Goal: Information Seeking & Learning: Learn about a topic

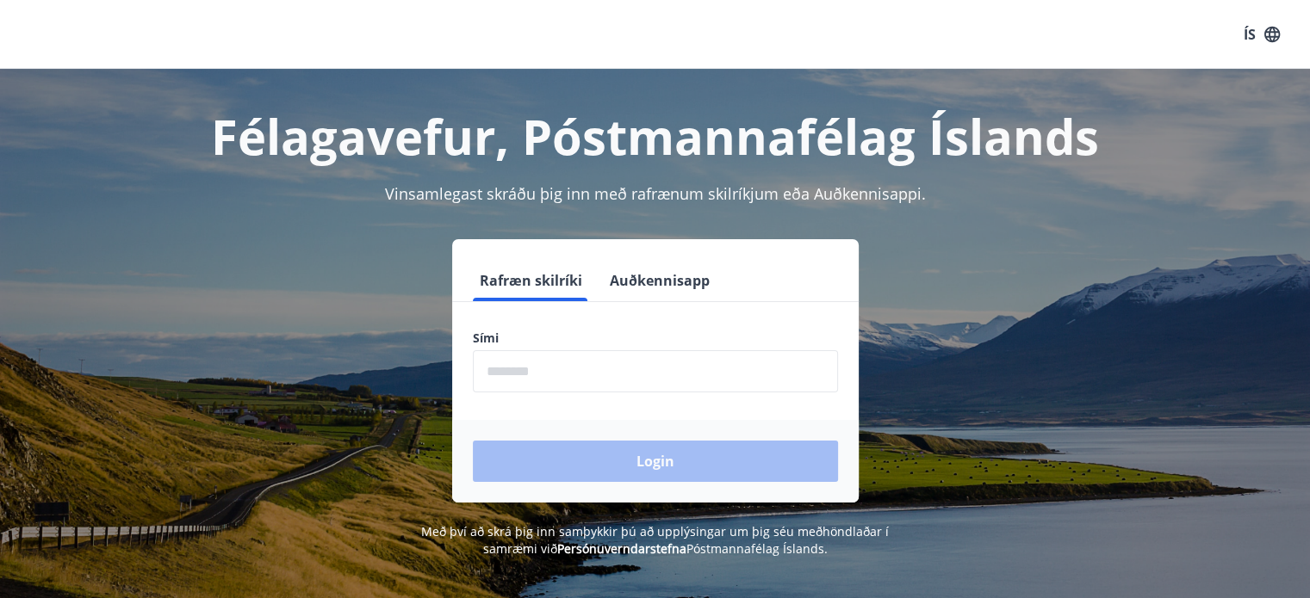
click at [543, 372] on input "phone" at bounding box center [655, 371] width 365 height 42
type input "********"
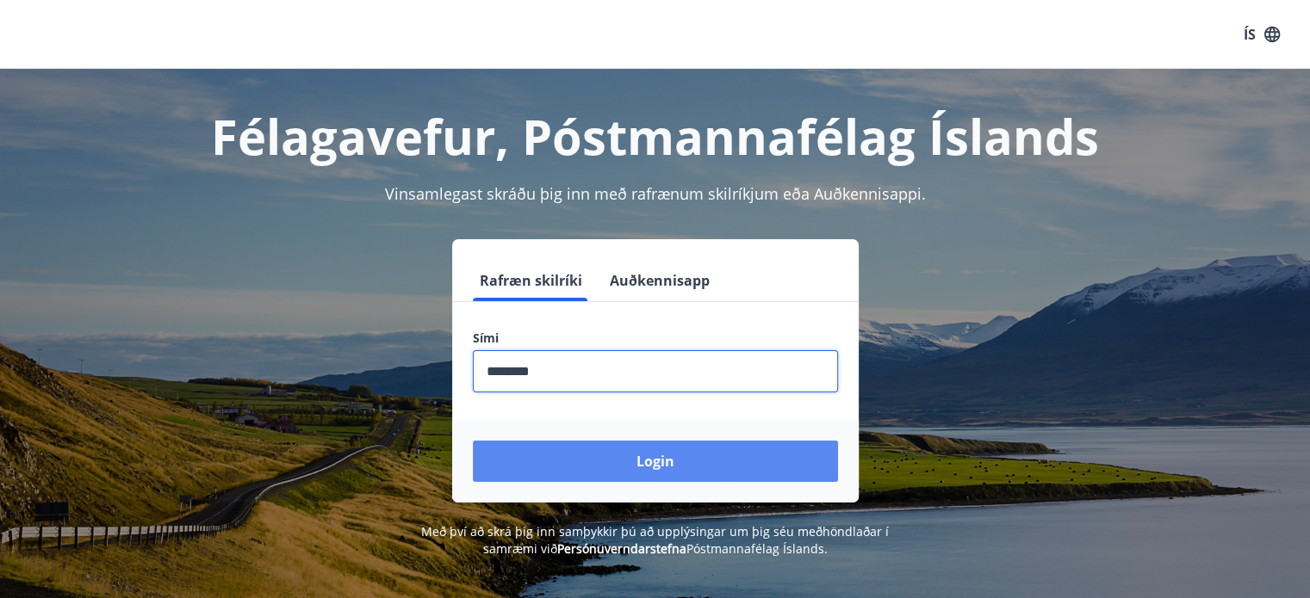
click at [565, 457] on button "Login" at bounding box center [655, 461] width 365 height 41
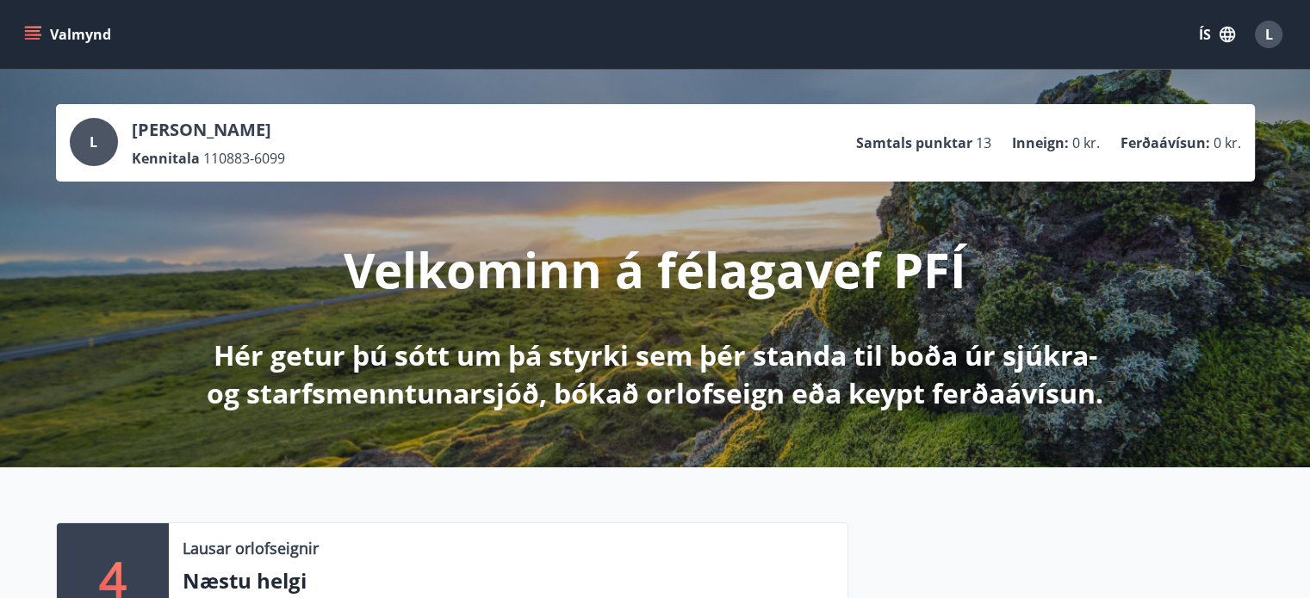
click at [1204, 33] on button "ÍS" at bounding box center [1216, 34] width 55 height 31
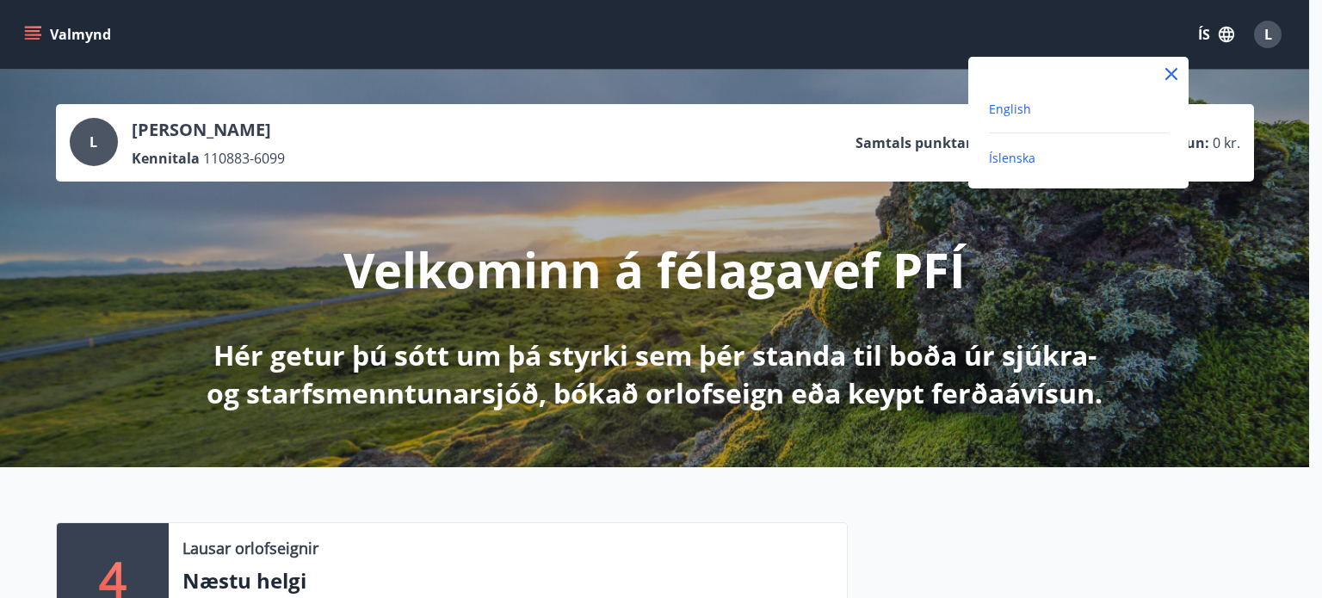
click at [1025, 108] on span "English" at bounding box center [1010, 109] width 42 height 16
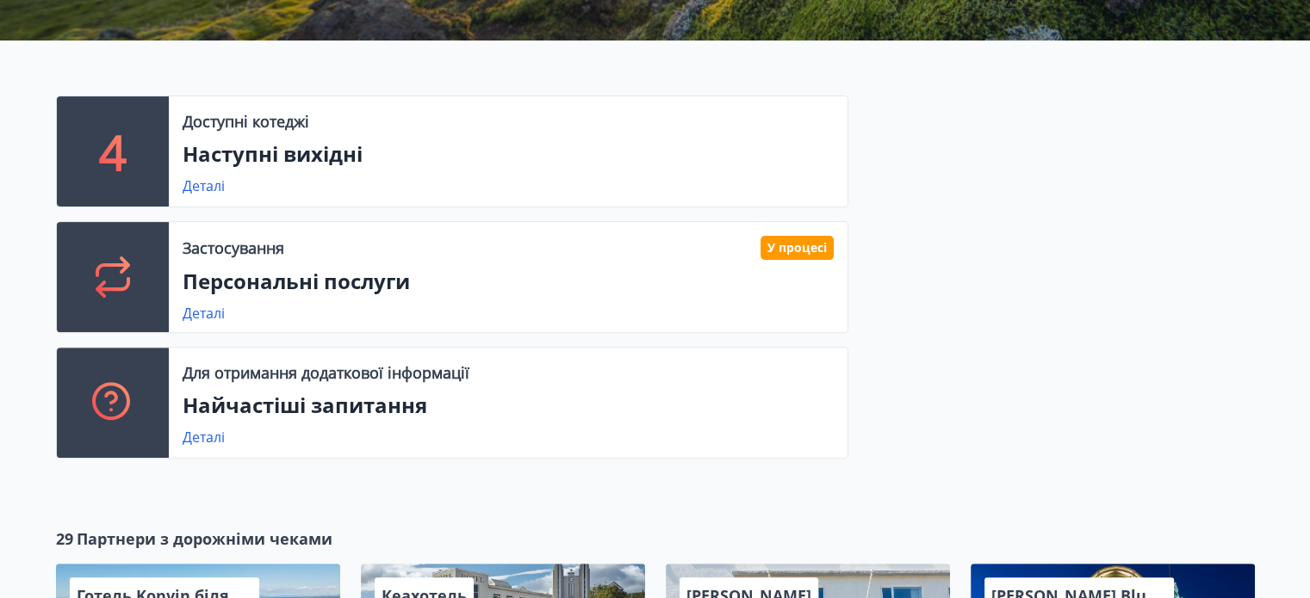
scroll to position [603, 0]
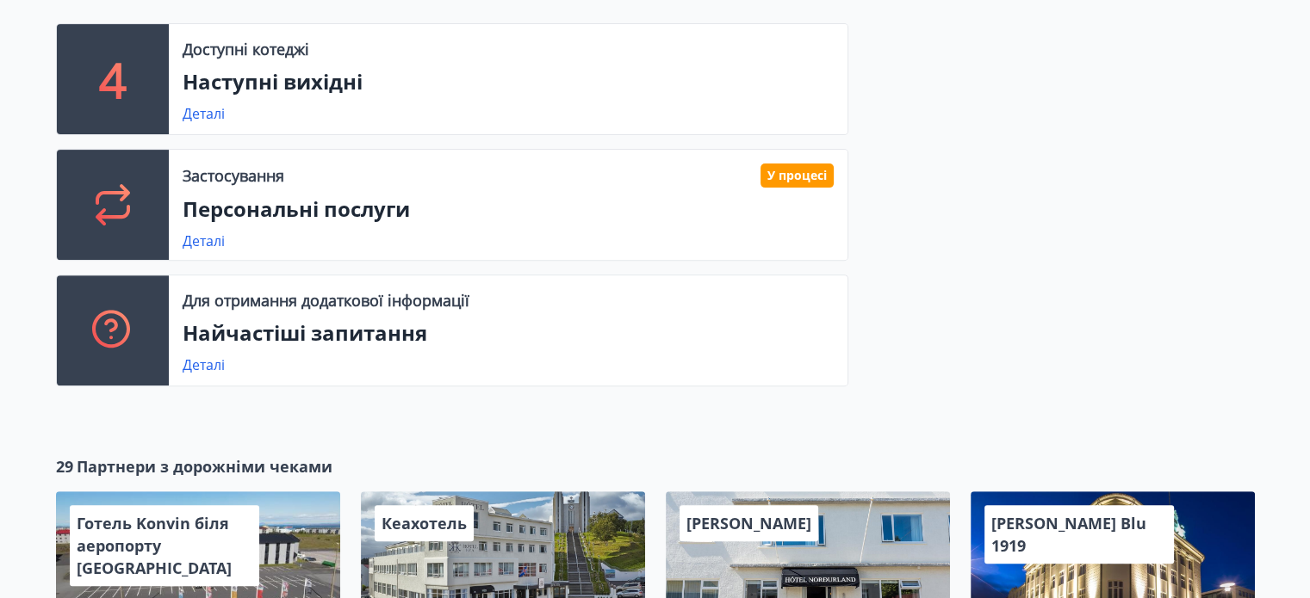
click at [503, 207] on p "Персональні послуги" at bounding box center [508, 209] width 651 height 29
click at [200, 237] on font "Деталі" at bounding box center [204, 241] width 42 height 19
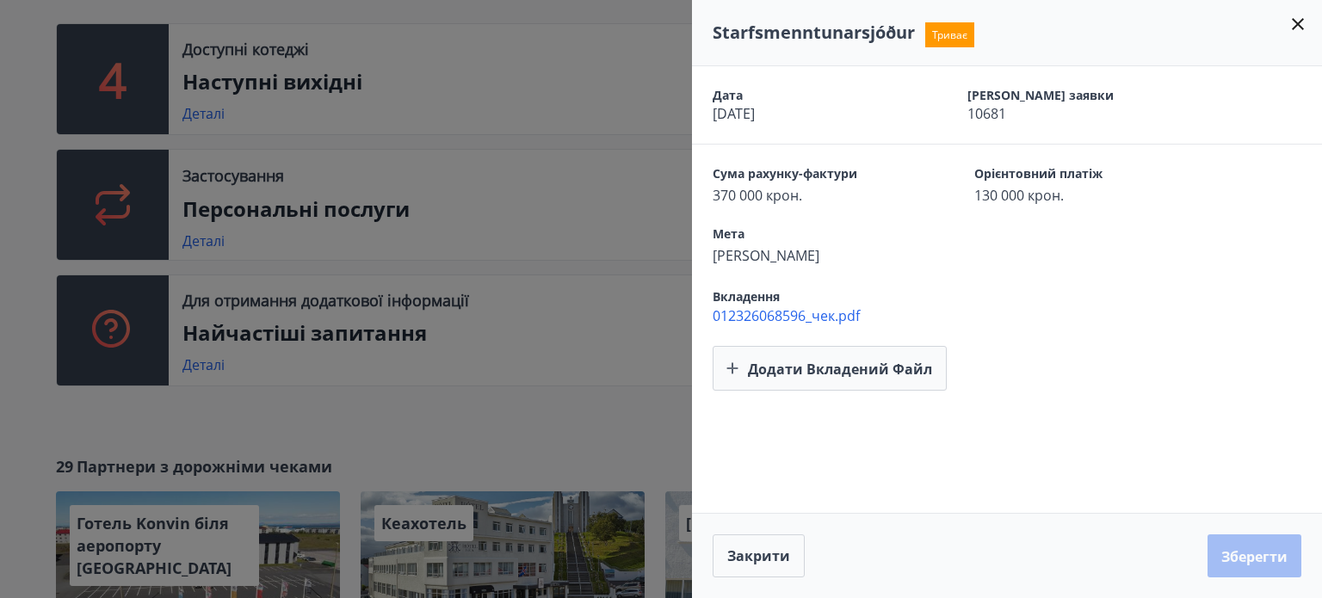
click at [804, 318] on font "012326068596_чек.pdf" at bounding box center [786, 315] width 147 height 19
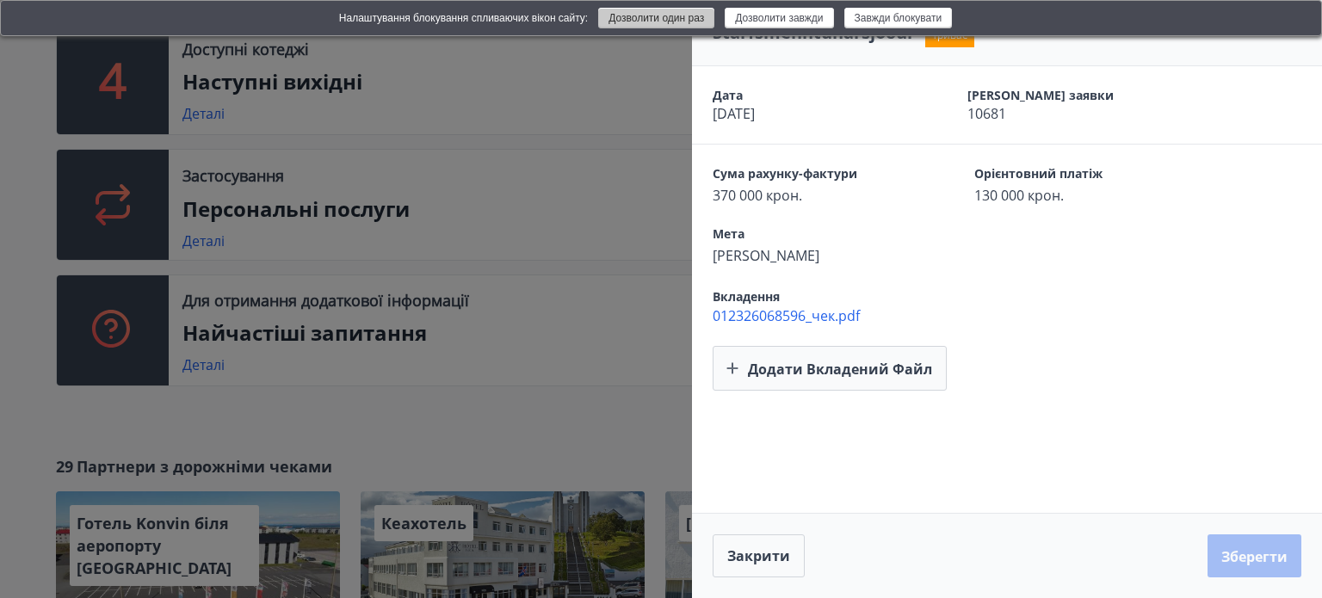
click at [648, 9] on button "Дозволити один раз" at bounding box center [656, 18] width 116 height 21
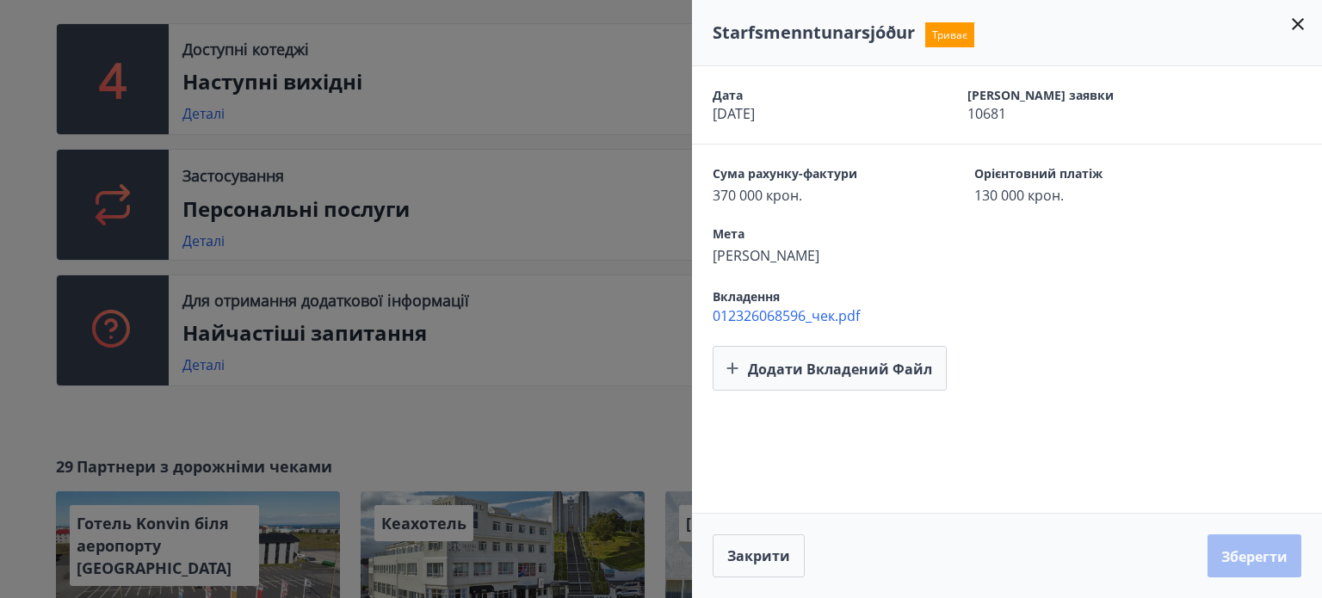
click at [558, 306] on div at bounding box center [661, 299] width 1322 height 598
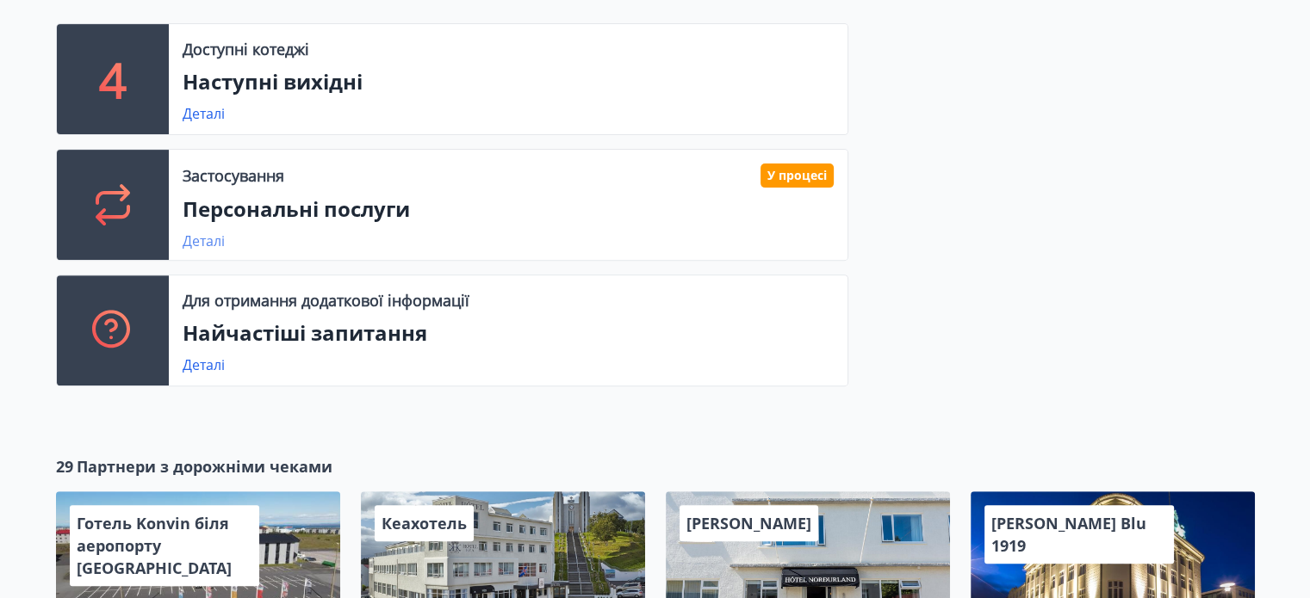
click at [199, 245] on font "Деталі" at bounding box center [204, 241] width 42 height 19
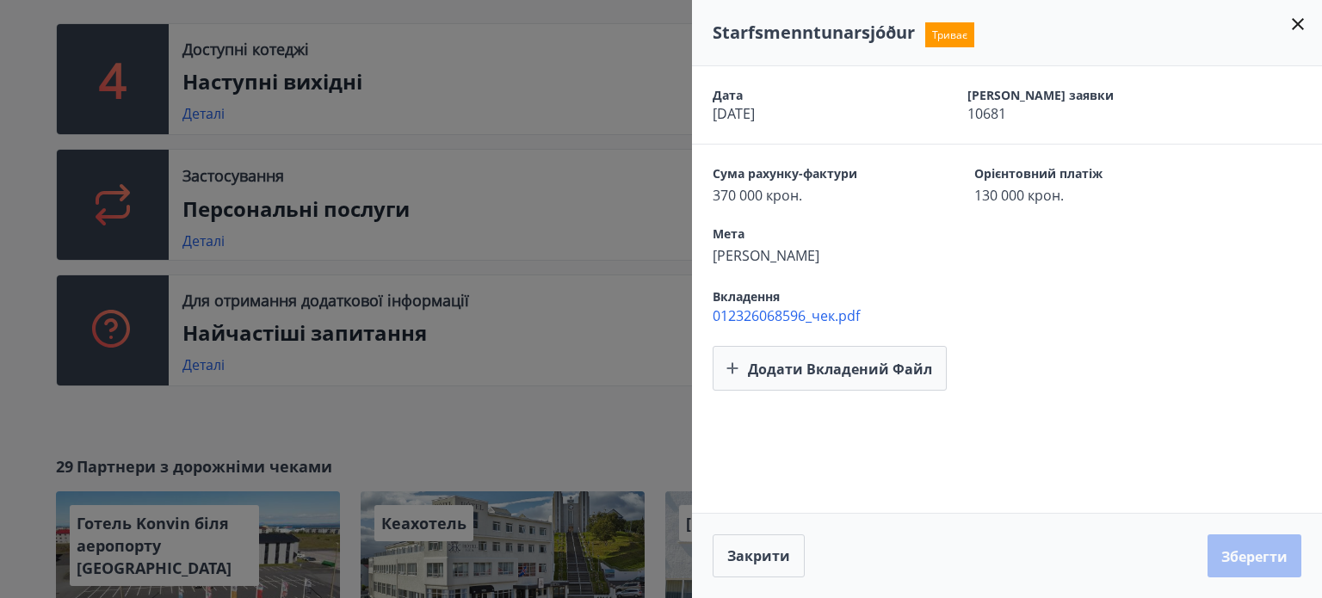
click at [947, 354] on div "Додати вкладений файл" at bounding box center [1018, 368] width 610 height 45
click at [196, 364] on div at bounding box center [661, 299] width 1322 height 598
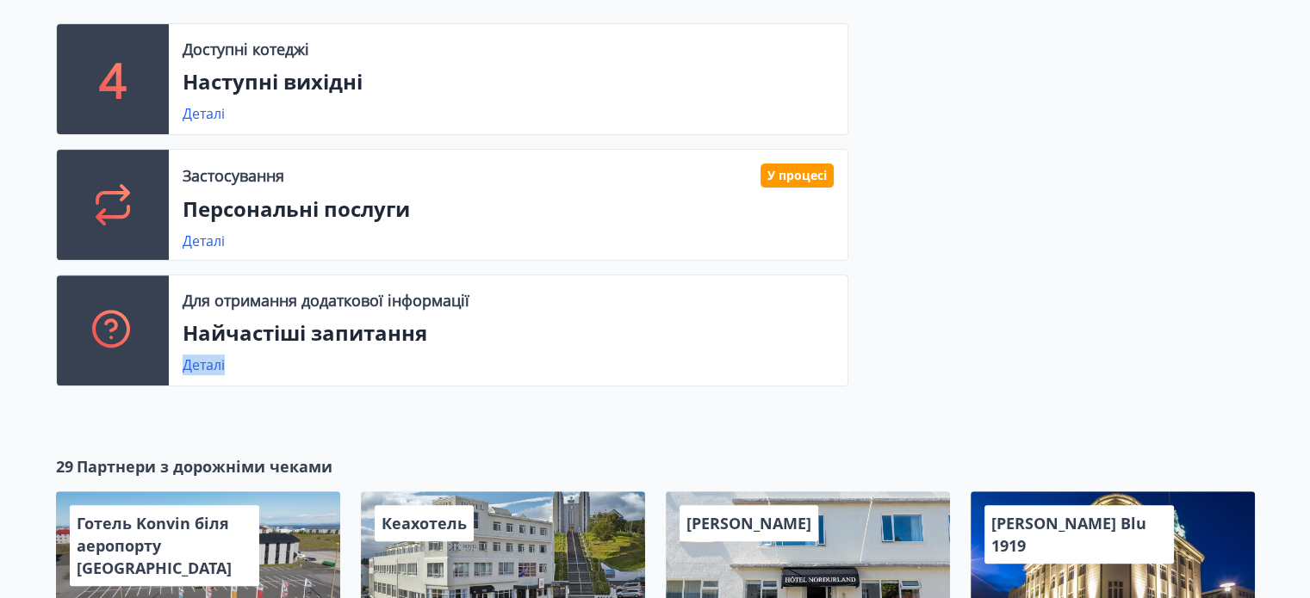
click at [196, 364] on font "Деталі" at bounding box center [204, 365] width 42 height 19
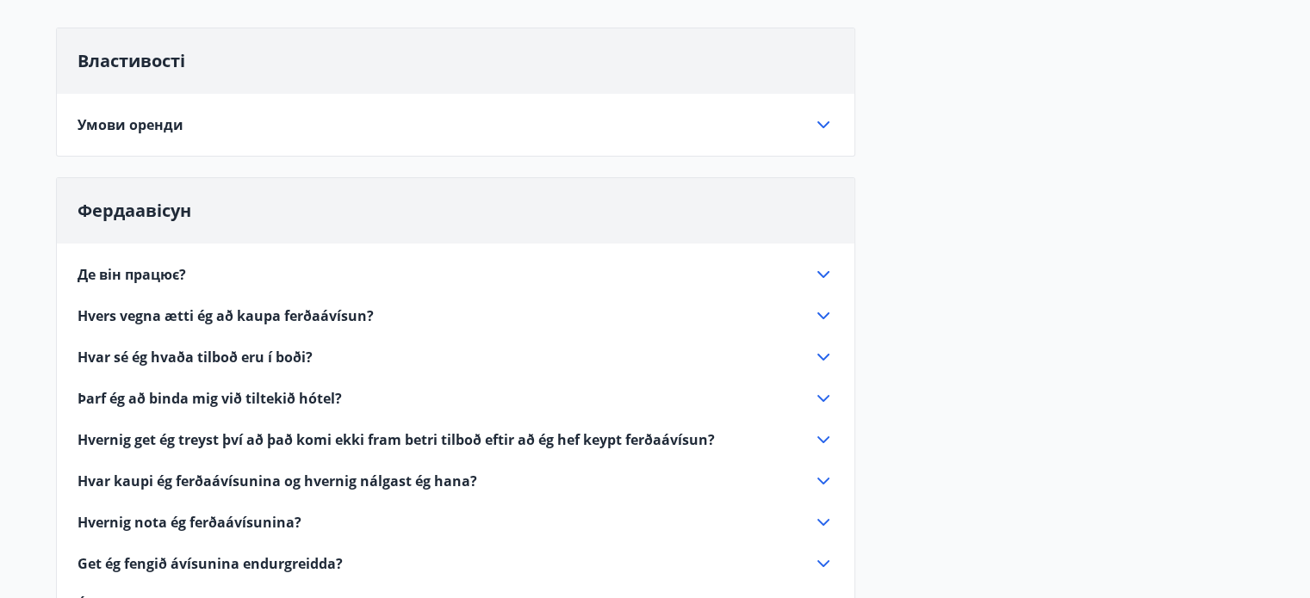
scroll to position [172, 0]
click at [821, 268] on icon at bounding box center [823, 273] width 21 height 21
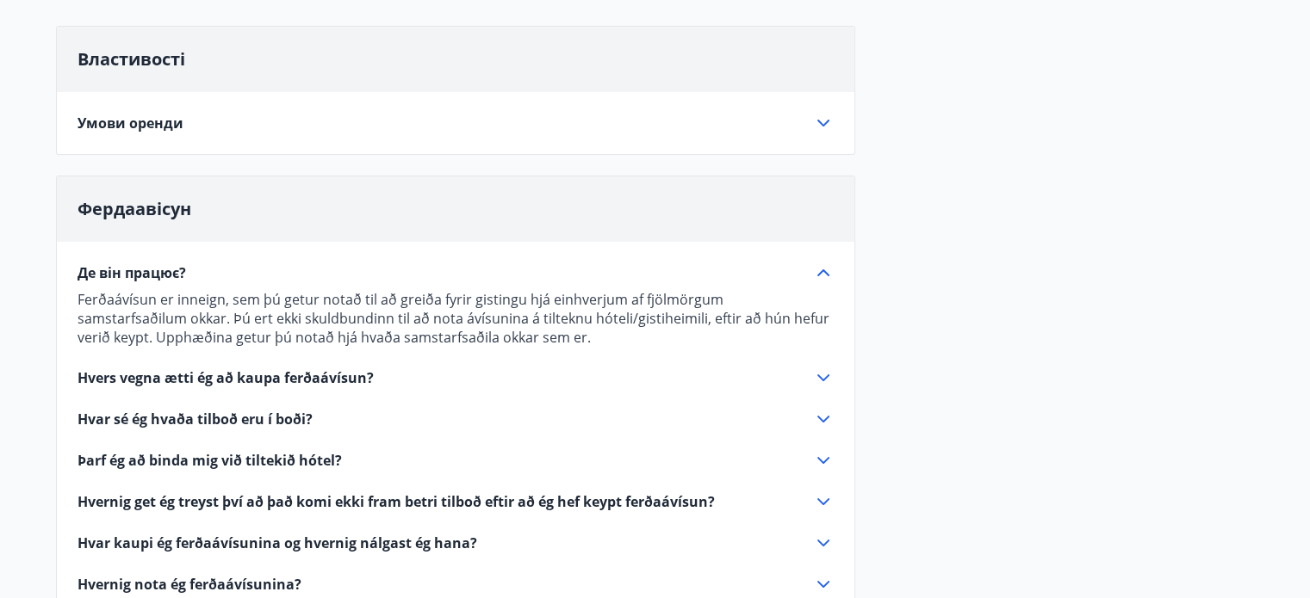
click at [1026, 117] on div "Властивості Умови оренди Нерухомість здається в оренду з меблями, ліжками, посу…" at bounding box center [655, 423] width 1198 height 794
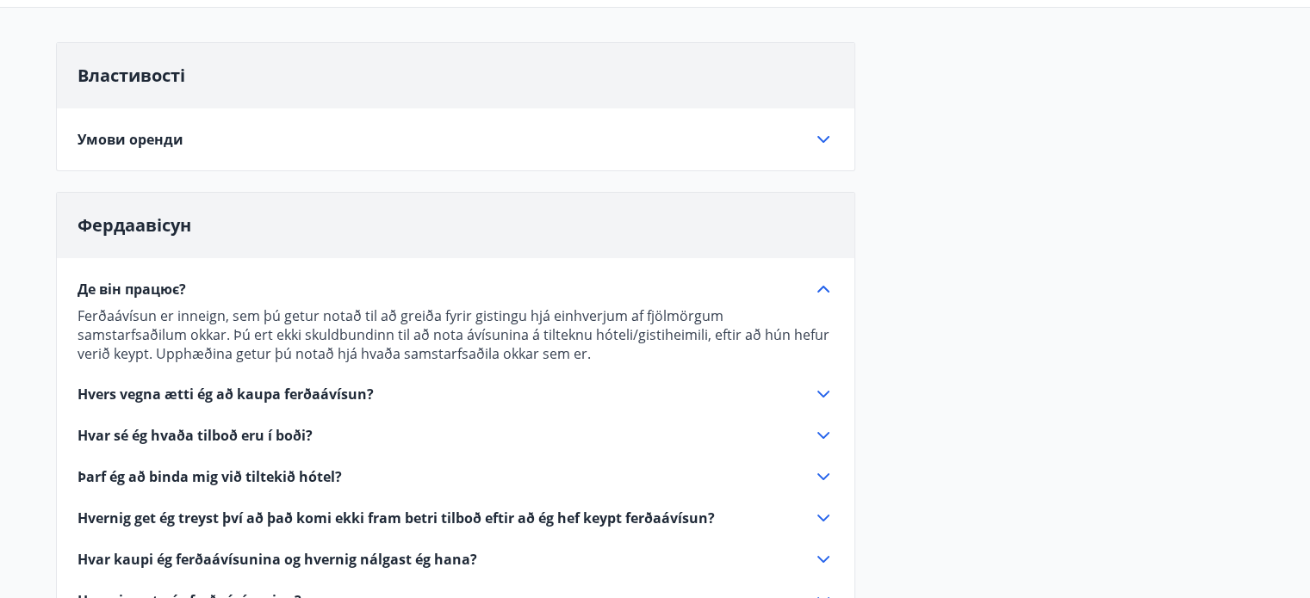
scroll to position [0, 0]
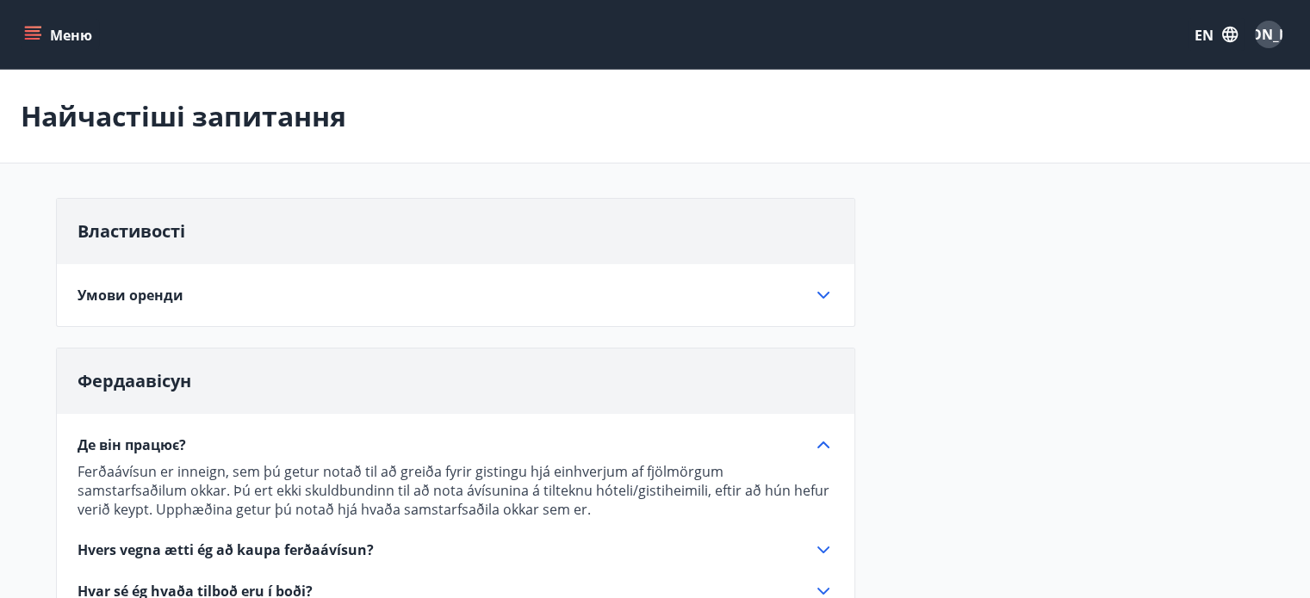
click at [1186, 136] on div "Найчастіші запитання" at bounding box center [655, 117] width 1310 height 94
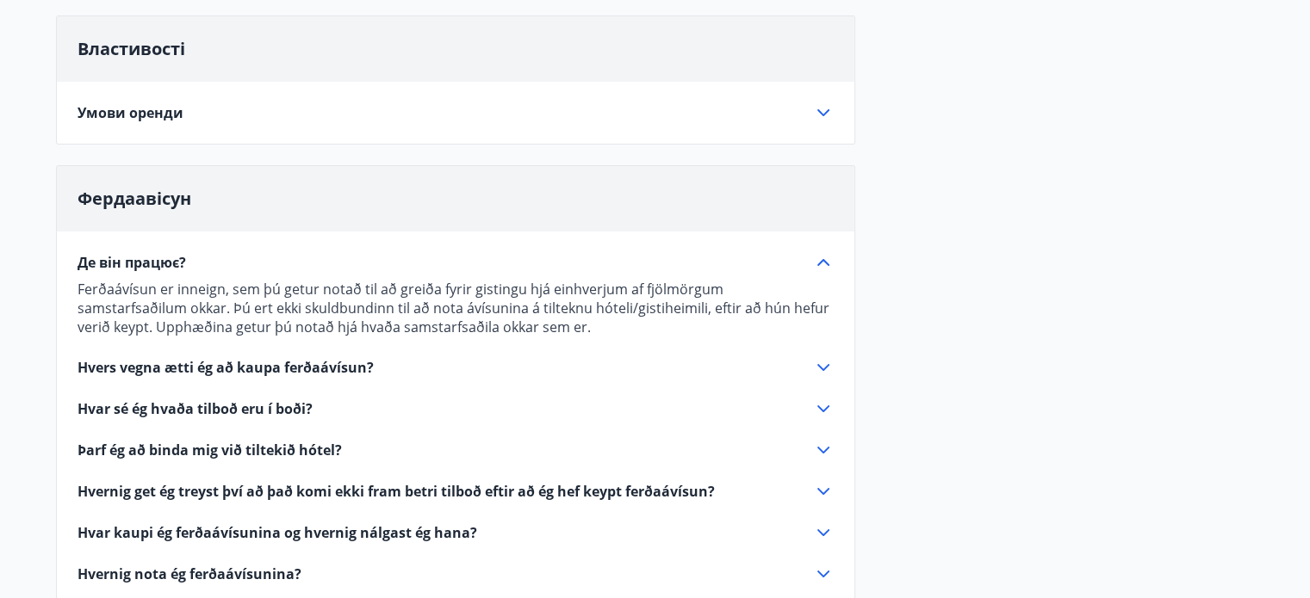
scroll to position [172, 0]
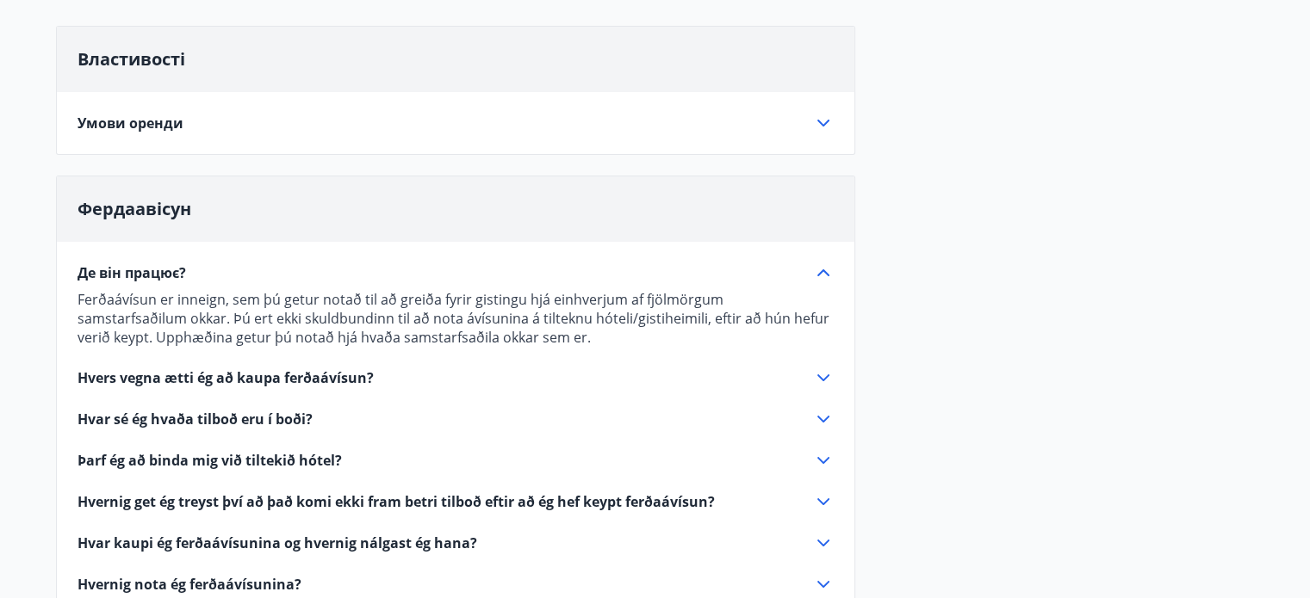
click at [827, 375] on icon at bounding box center [823, 378] width 21 height 21
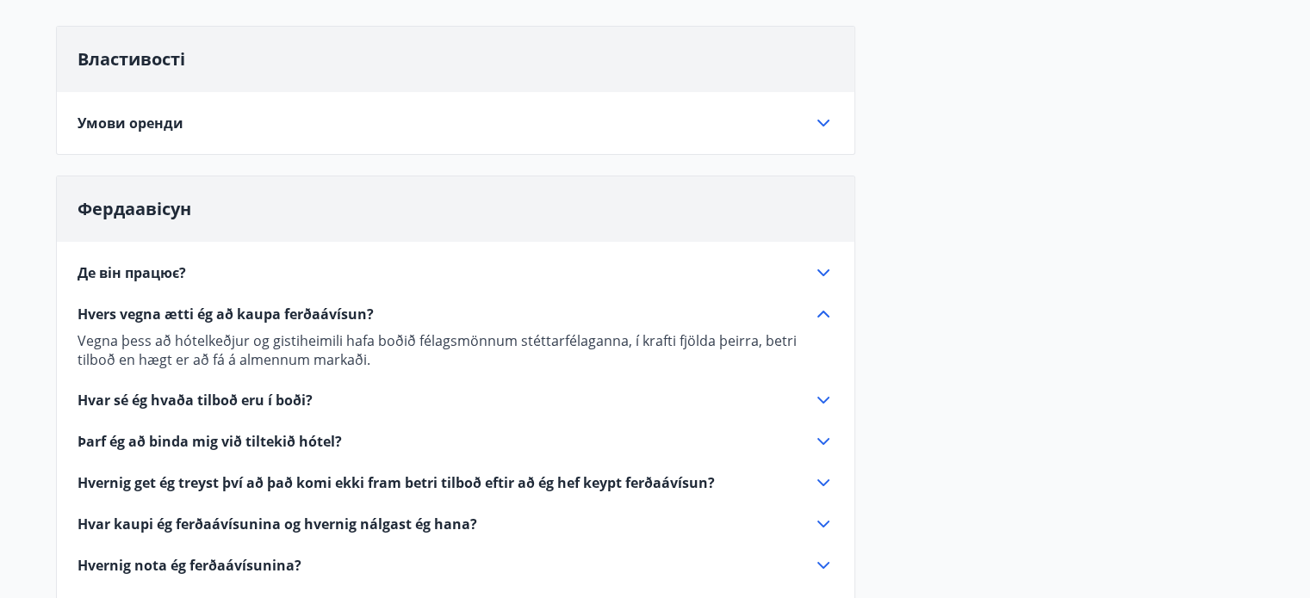
click at [821, 395] on icon at bounding box center [823, 400] width 21 height 21
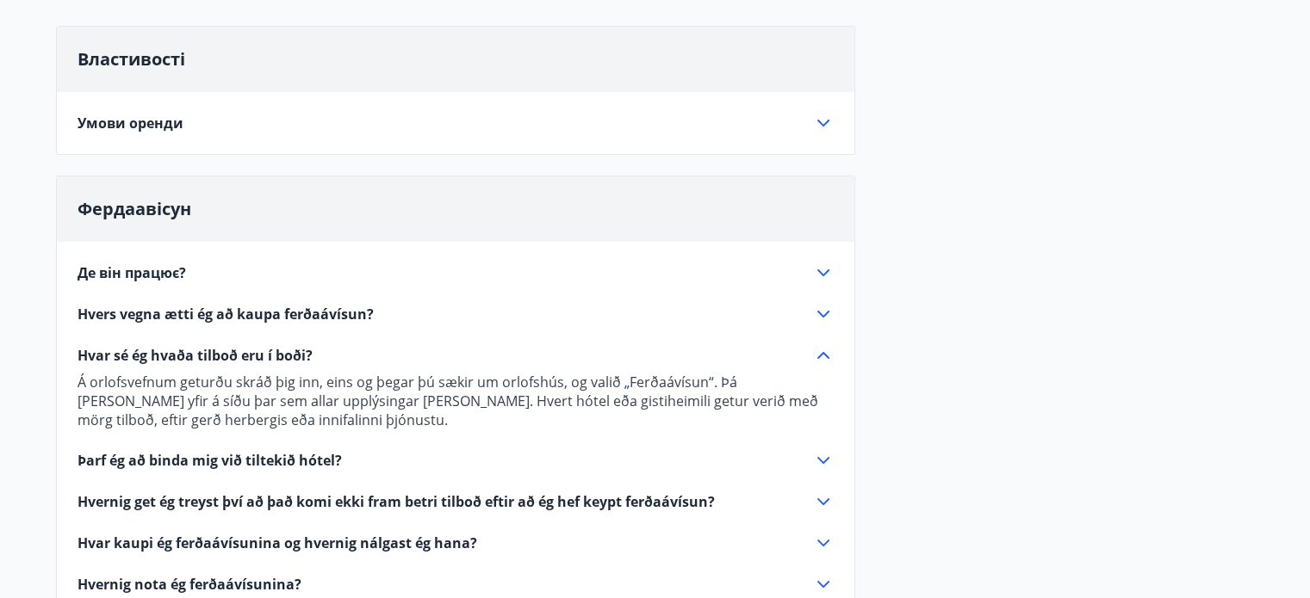
click at [821, 395] on p "Á orlofsvefnum geturðu skráð þig inn, eins og þegar þú sækir um orlofshús, og v…" at bounding box center [455, 401] width 756 height 57
click at [1012, 271] on div "Властивості Умови оренди Нерухомість здається в оренду з меблями, ліжками, посу…" at bounding box center [655, 423] width 1198 height 794
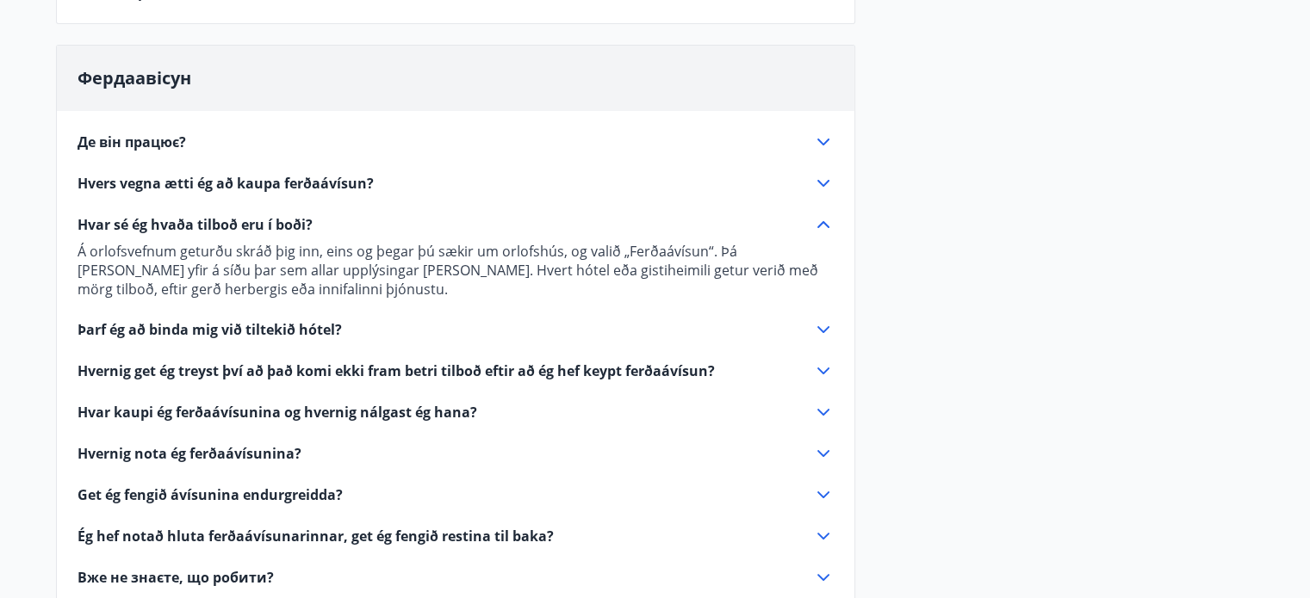
scroll to position [261, 0]
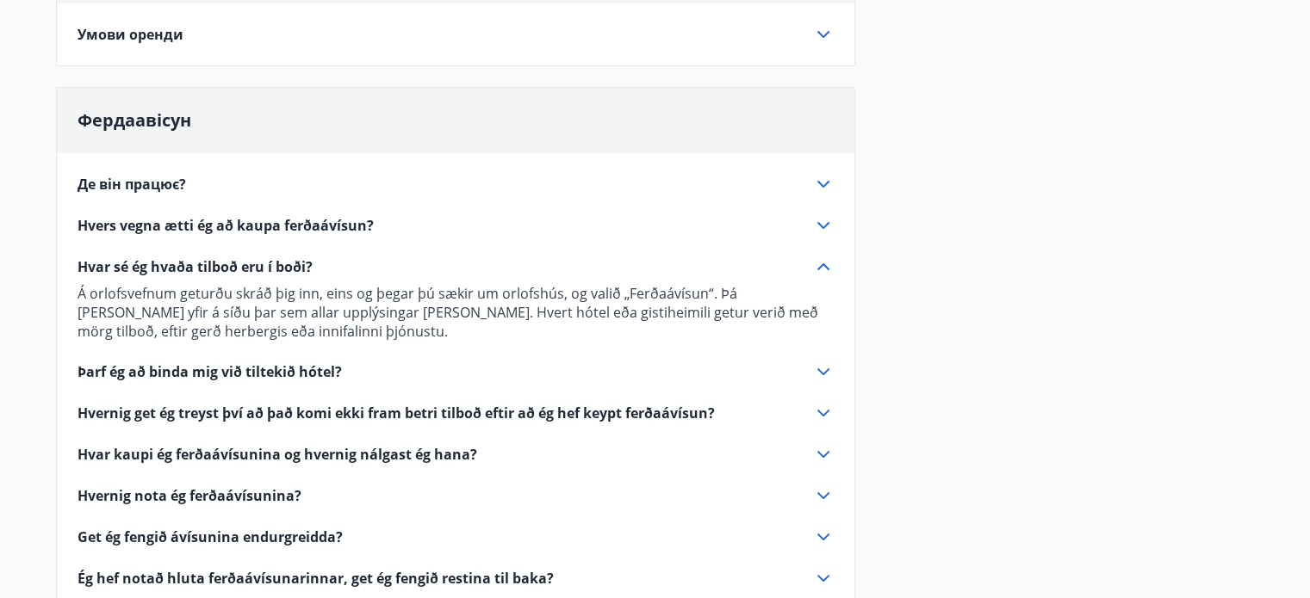
click at [820, 186] on icon at bounding box center [823, 184] width 21 height 21
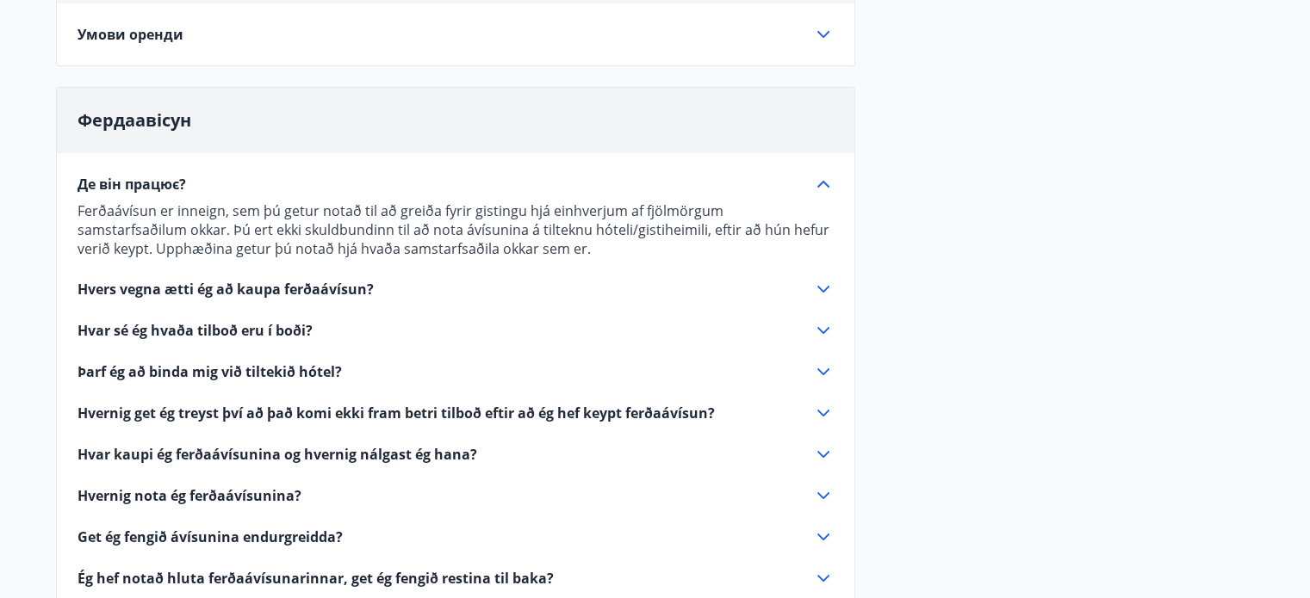
click at [824, 289] on icon at bounding box center [823, 289] width 21 height 21
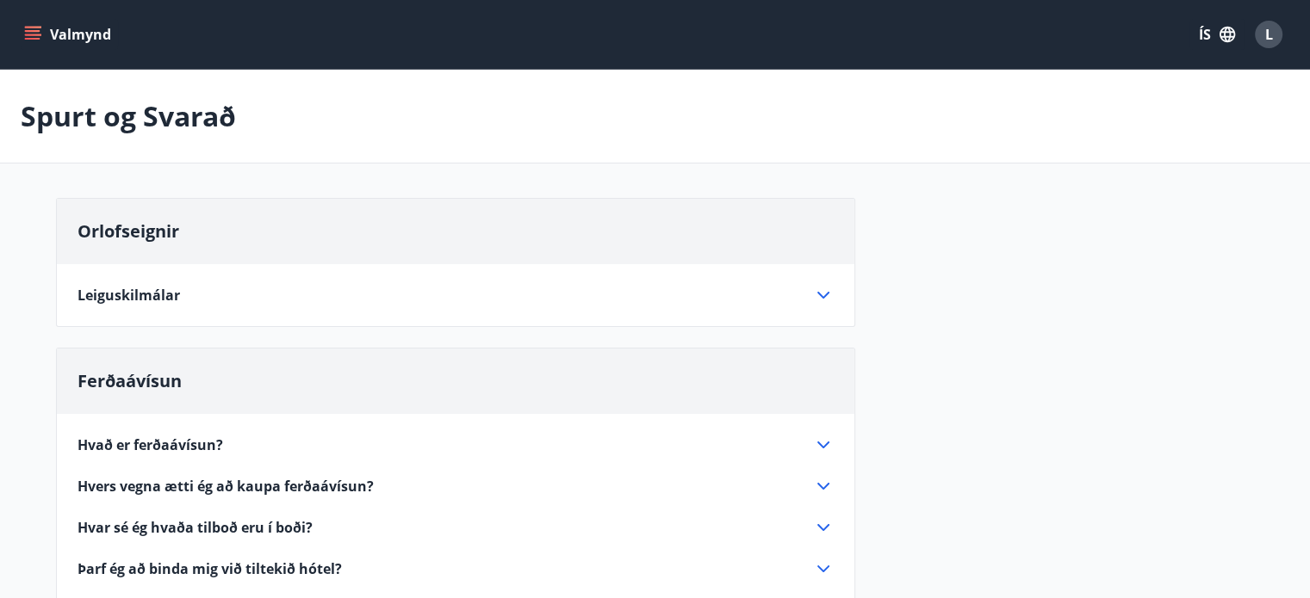
click at [1196, 36] on button "ÍS" at bounding box center [1216, 34] width 55 height 31
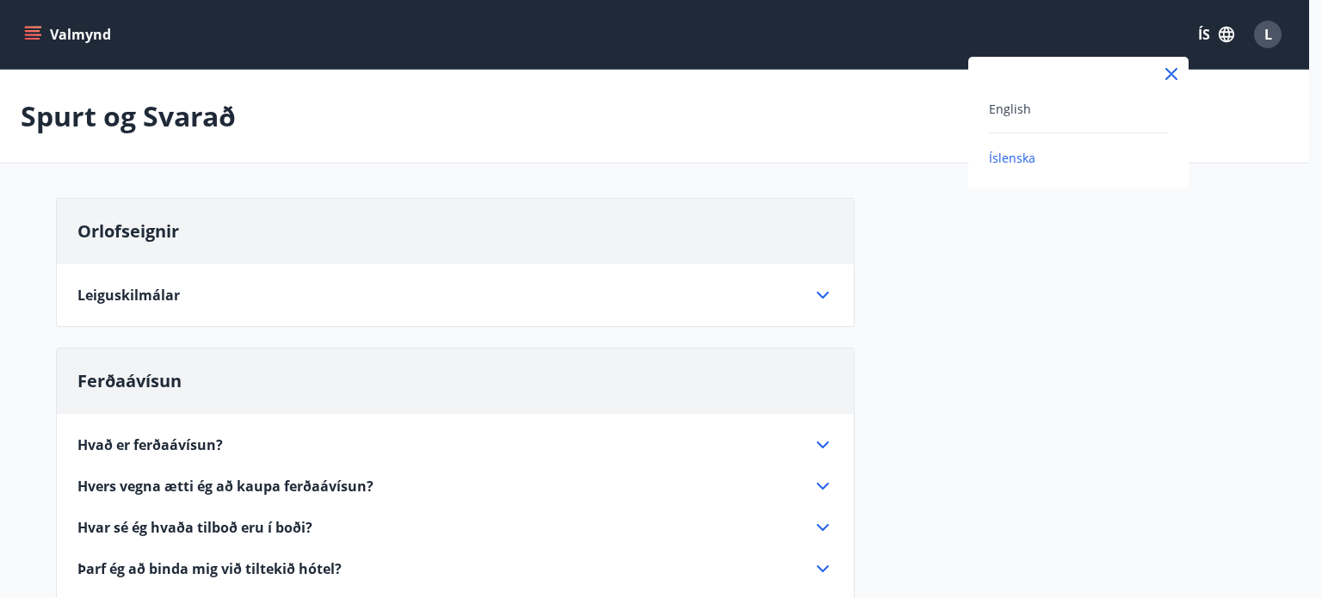
click at [1030, 120] on div "English" at bounding box center [1078, 115] width 179 height 35
click at [1025, 109] on span "English" at bounding box center [1010, 109] width 42 height 16
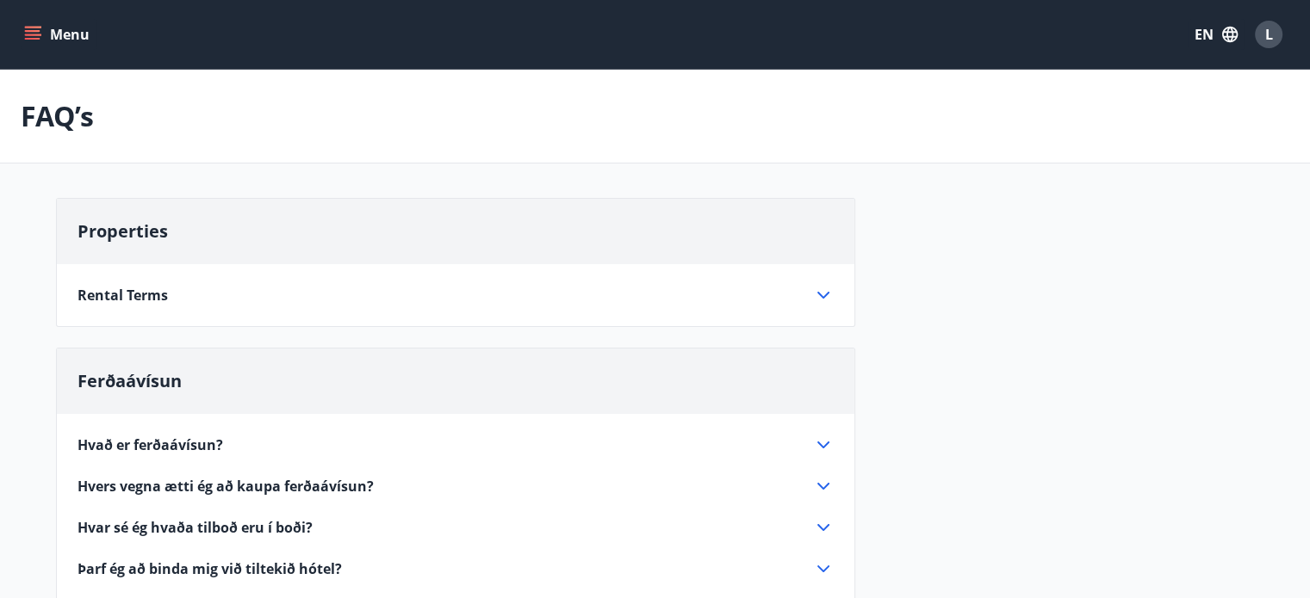
click at [810, 294] on div "Rental Terms" at bounding box center [444, 295] width 735 height 19
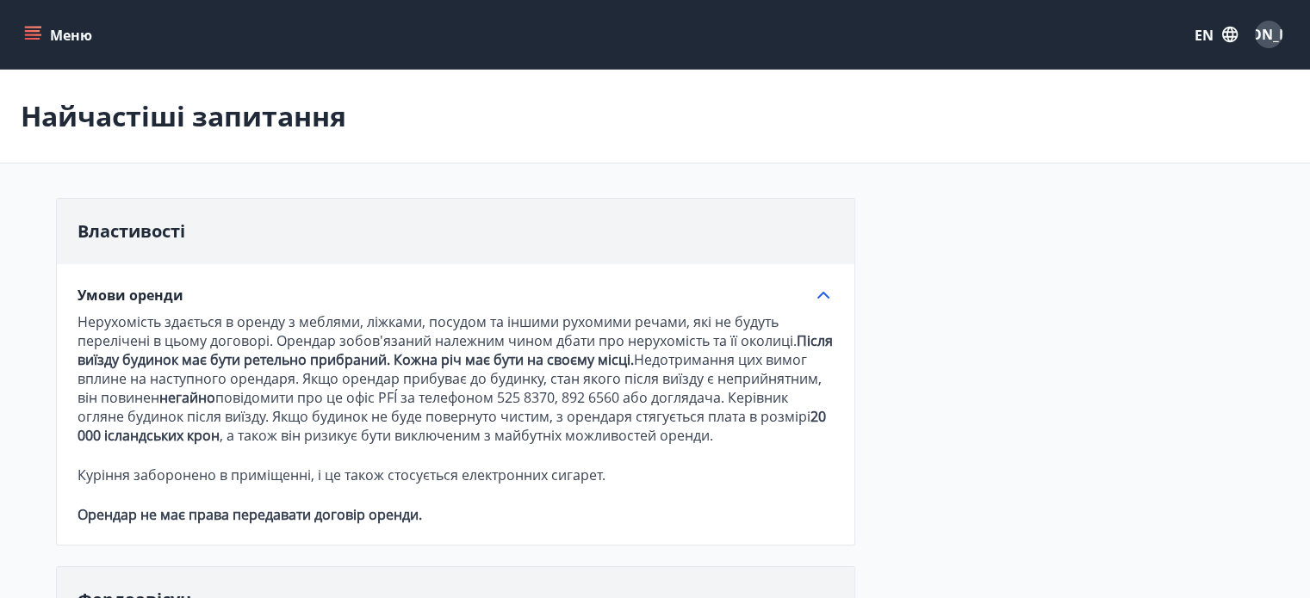
click at [820, 309] on div "Нерухомість здається в оренду з меблями, ліжками, посудом та іншими рухомими ре…" at bounding box center [455, 415] width 756 height 219
click at [820, 298] on icon at bounding box center [823, 295] width 21 height 21
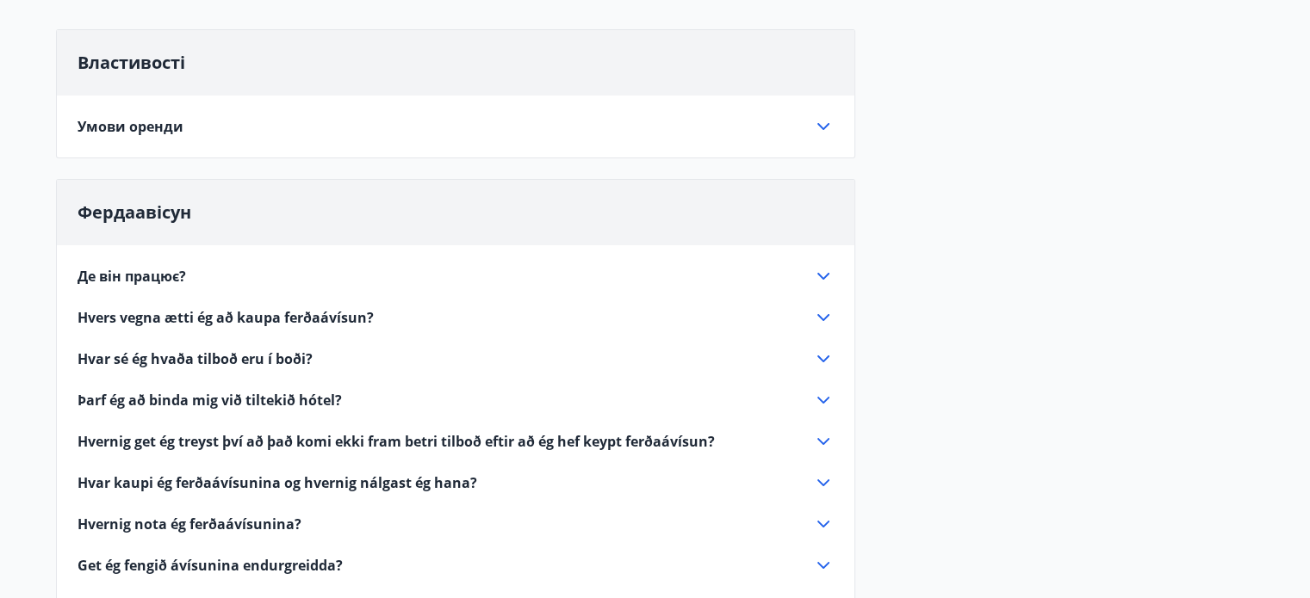
scroll to position [172, 0]
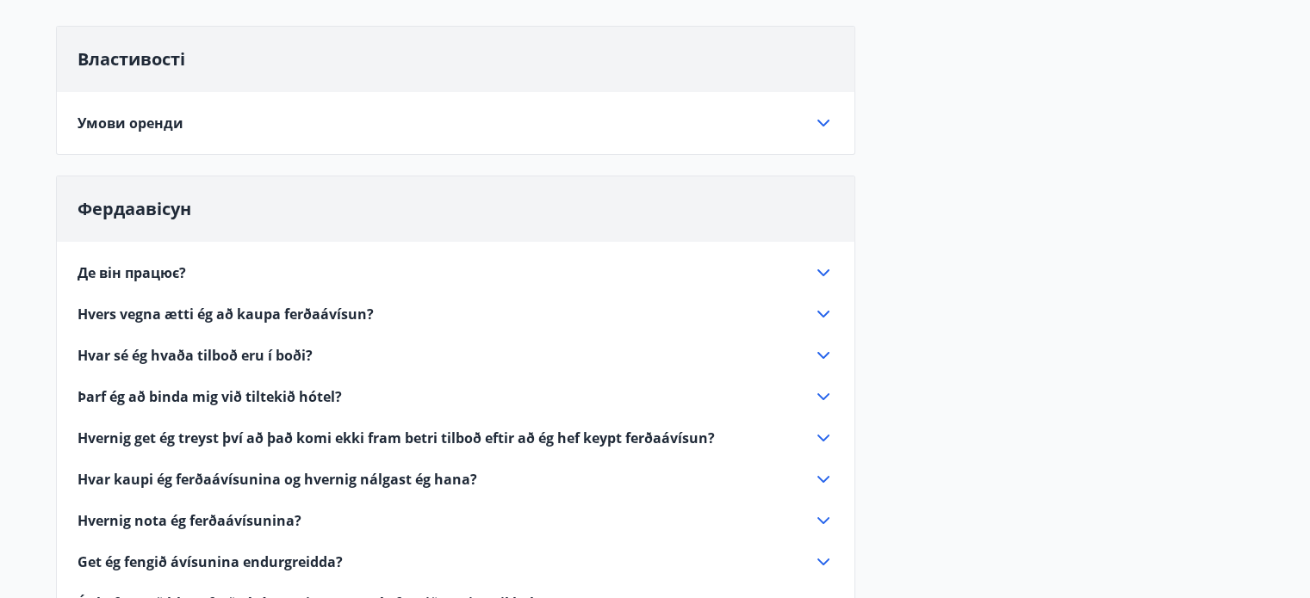
click at [821, 275] on icon at bounding box center [823, 272] width 12 height 7
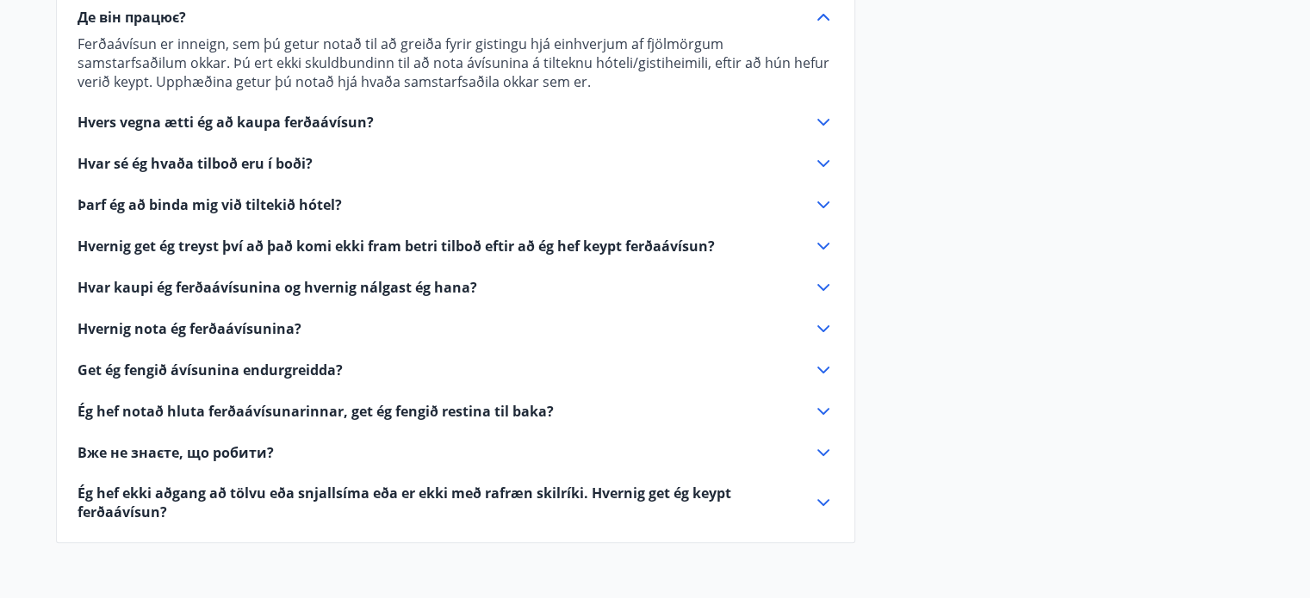
scroll to position [430, 0]
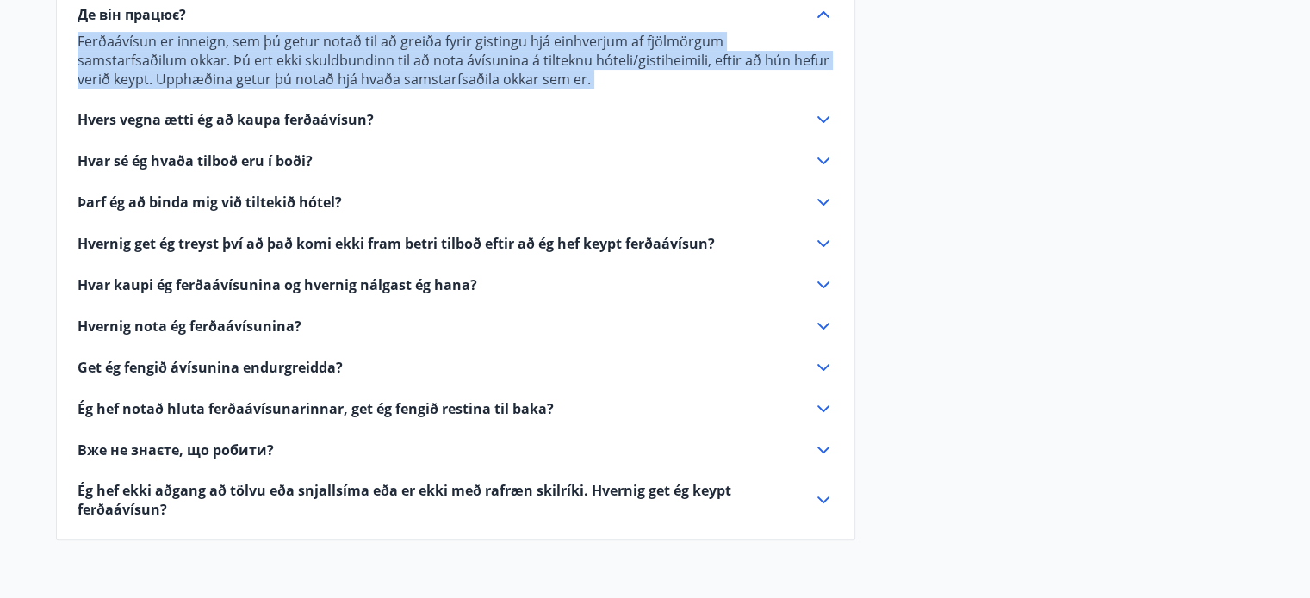
drag, startPoint x: 77, startPoint y: 38, endPoint x: 647, endPoint y: 90, distance: 573.1
click at [647, 90] on div "Де він працює? Ferðaávísun er inneign, sem þú getur notað til að greiða fyrir g…" at bounding box center [455, 252] width 797 height 536
copy div "Ferðaávísun er inneign, sem þú getur notað til að greiða fyrir gistingu hjá ein…"
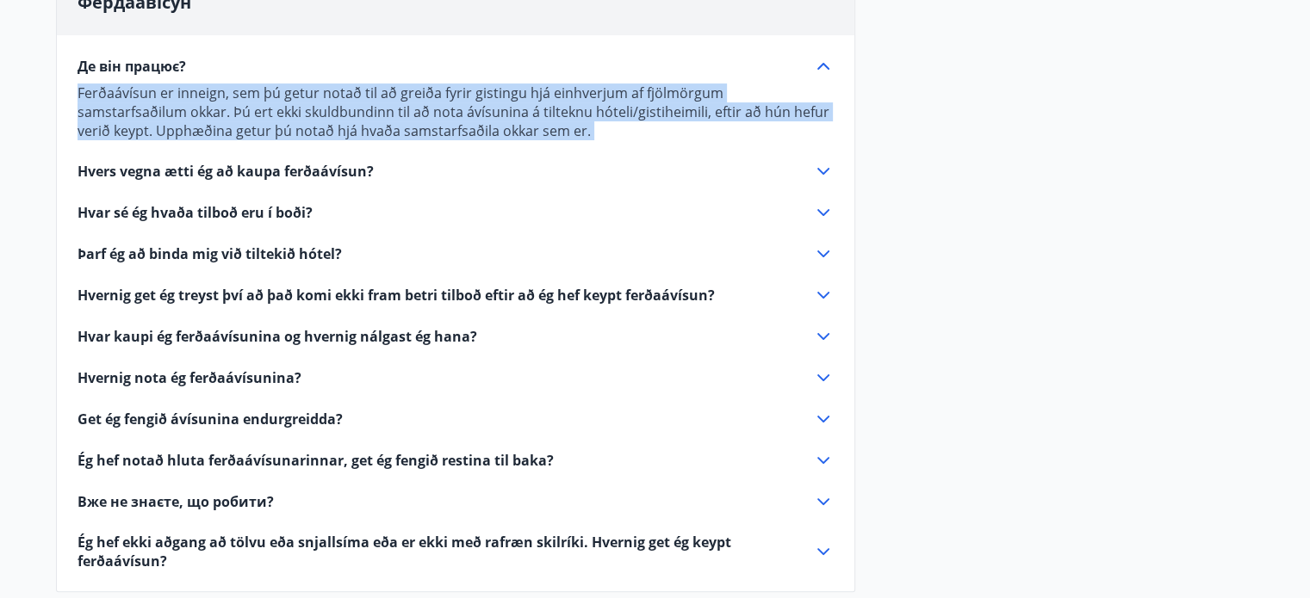
scroll to position [344, 0]
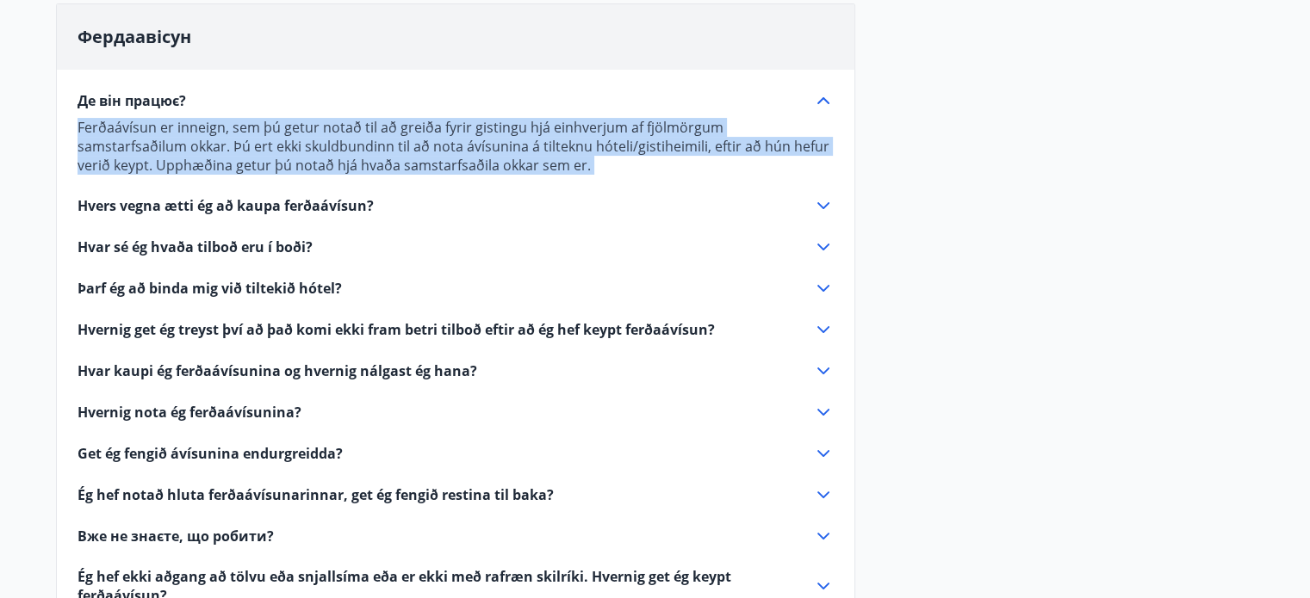
click at [830, 203] on icon at bounding box center [823, 205] width 21 height 21
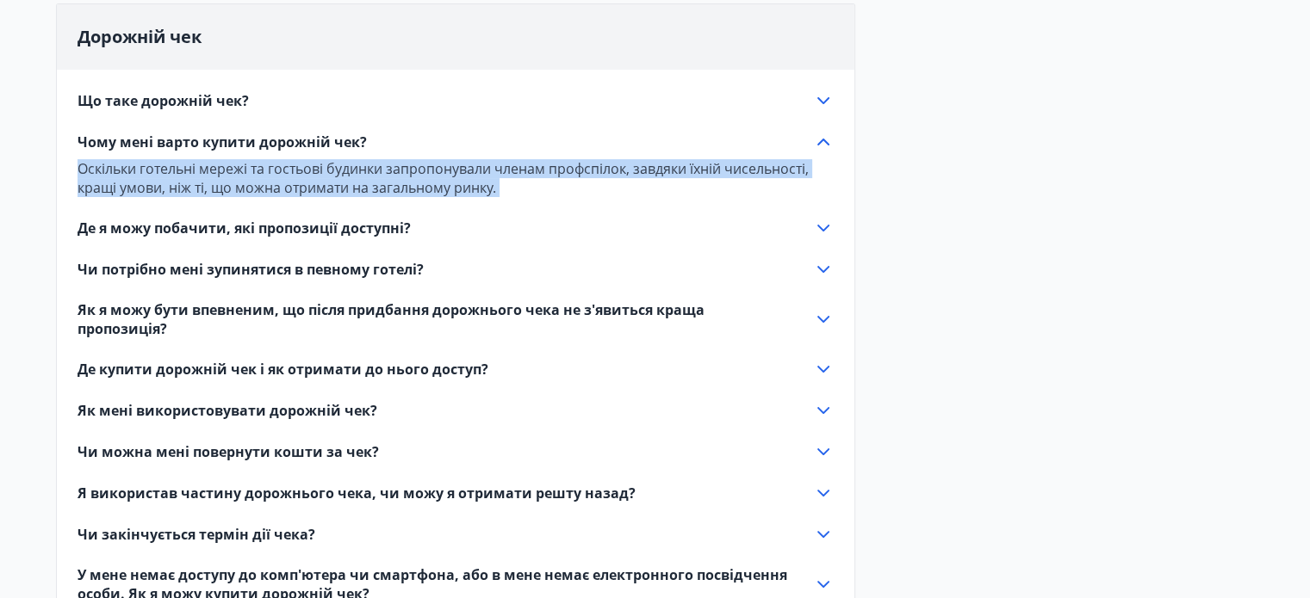
click at [824, 228] on icon at bounding box center [823, 228] width 12 height 7
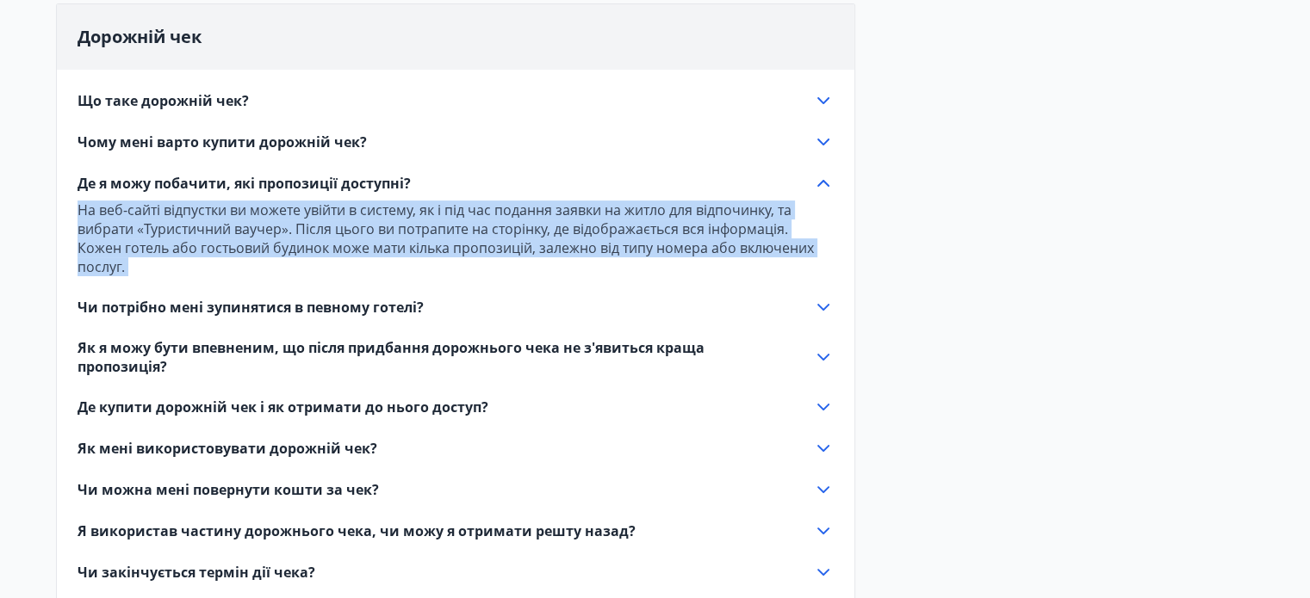
click at [824, 228] on p "На веб-сайті відпустки ви можете увійти в систему, як і під час подання заявки …" at bounding box center [455, 239] width 756 height 76
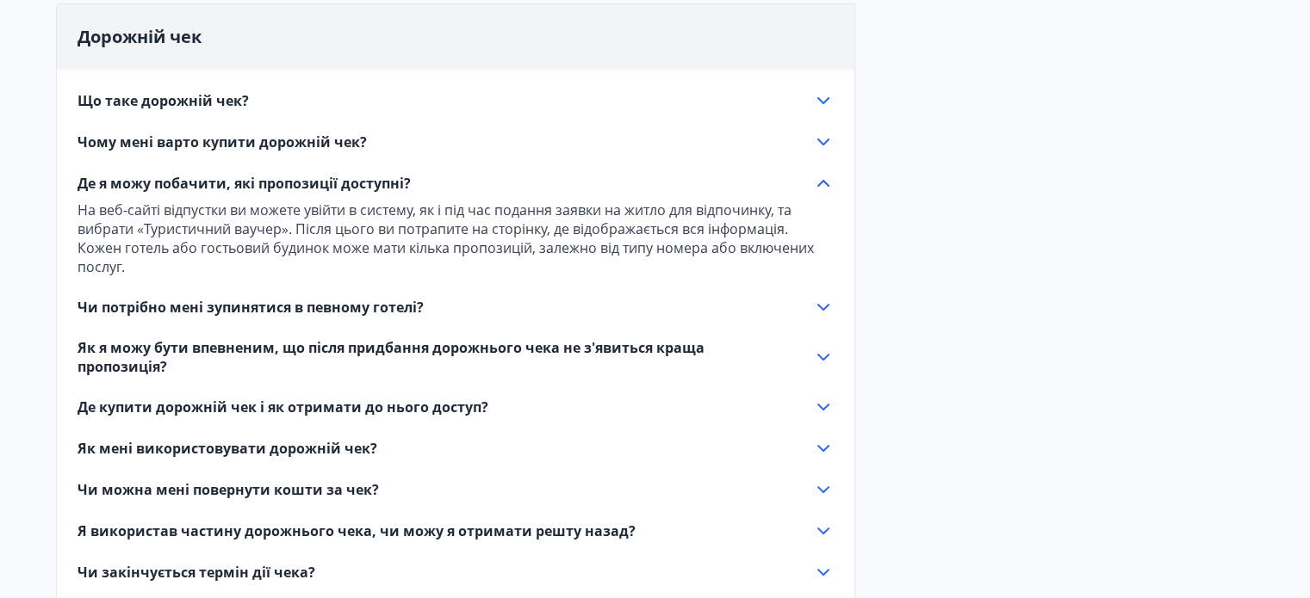
click at [827, 306] on icon at bounding box center [823, 307] width 21 height 21
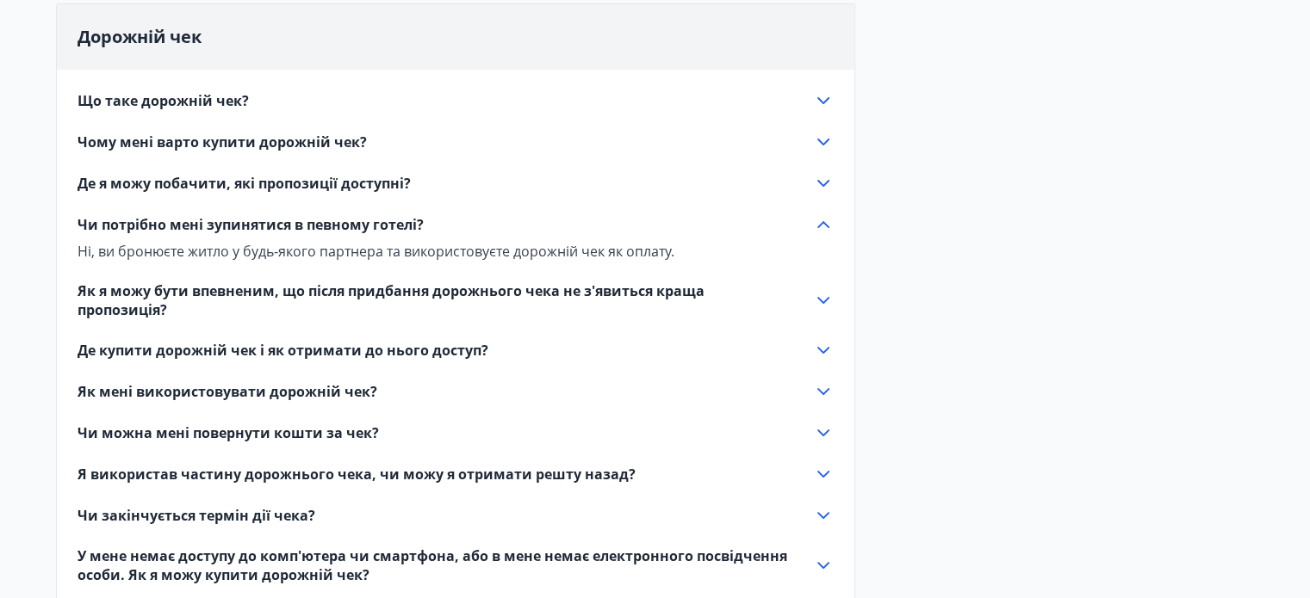
click at [827, 306] on icon at bounding box center [823, 300] width 21 height 21
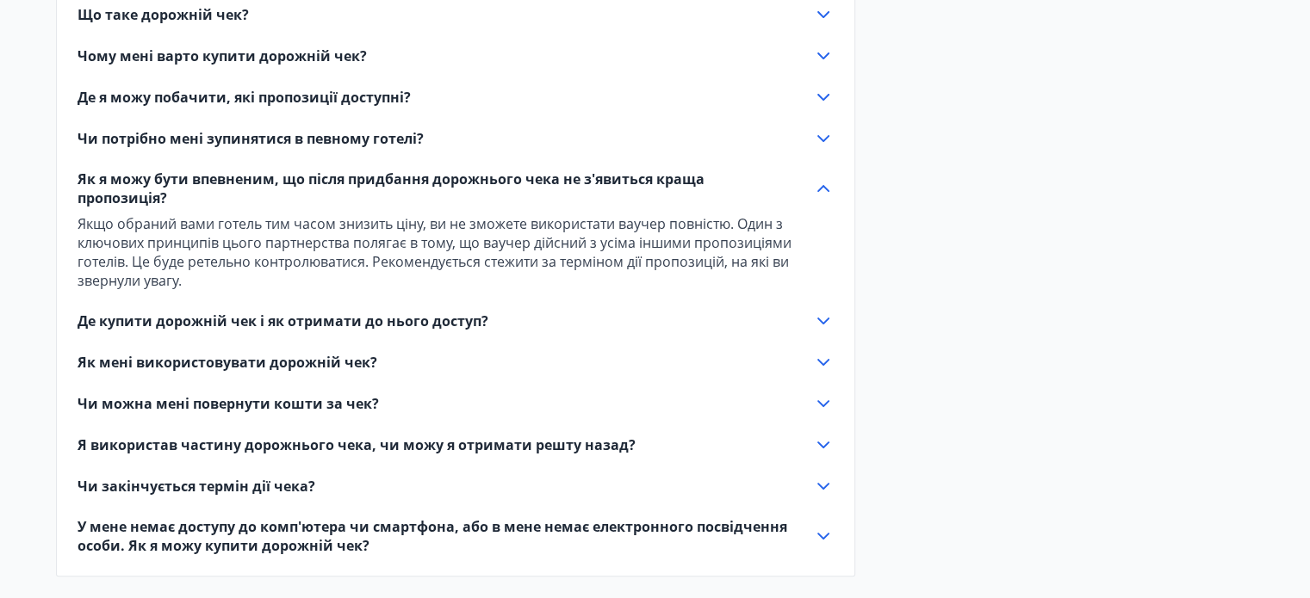
scroll to position [603, 0]
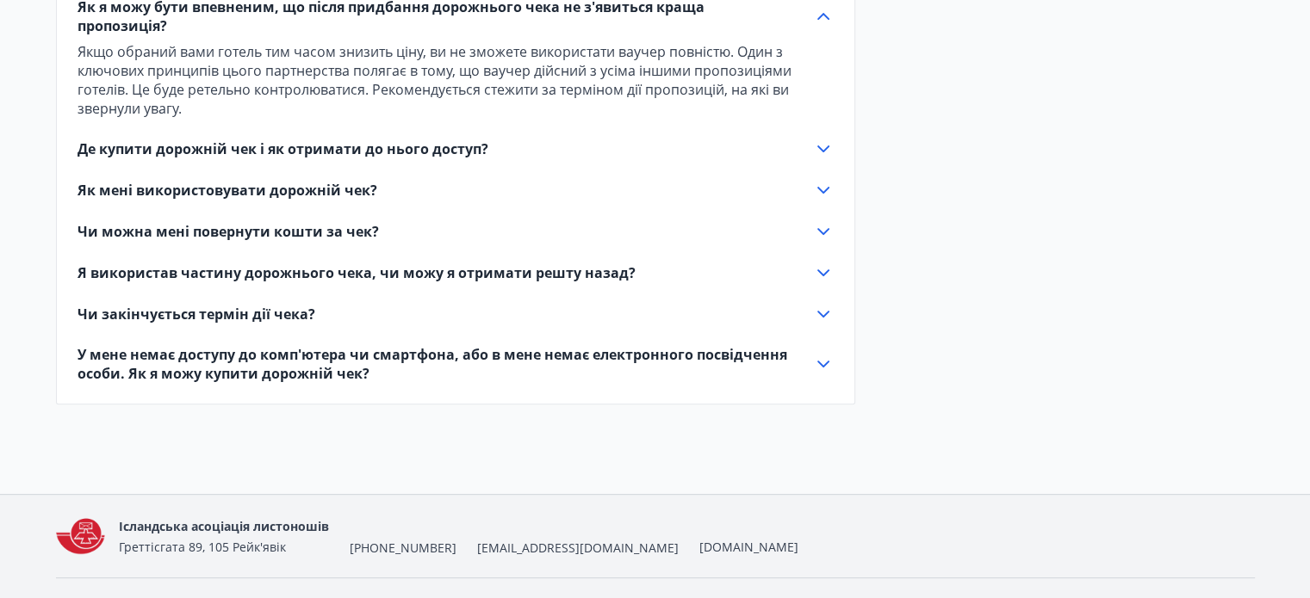
click at [823, 226] on icon at bounding box center [823, 231] width 21 height 21
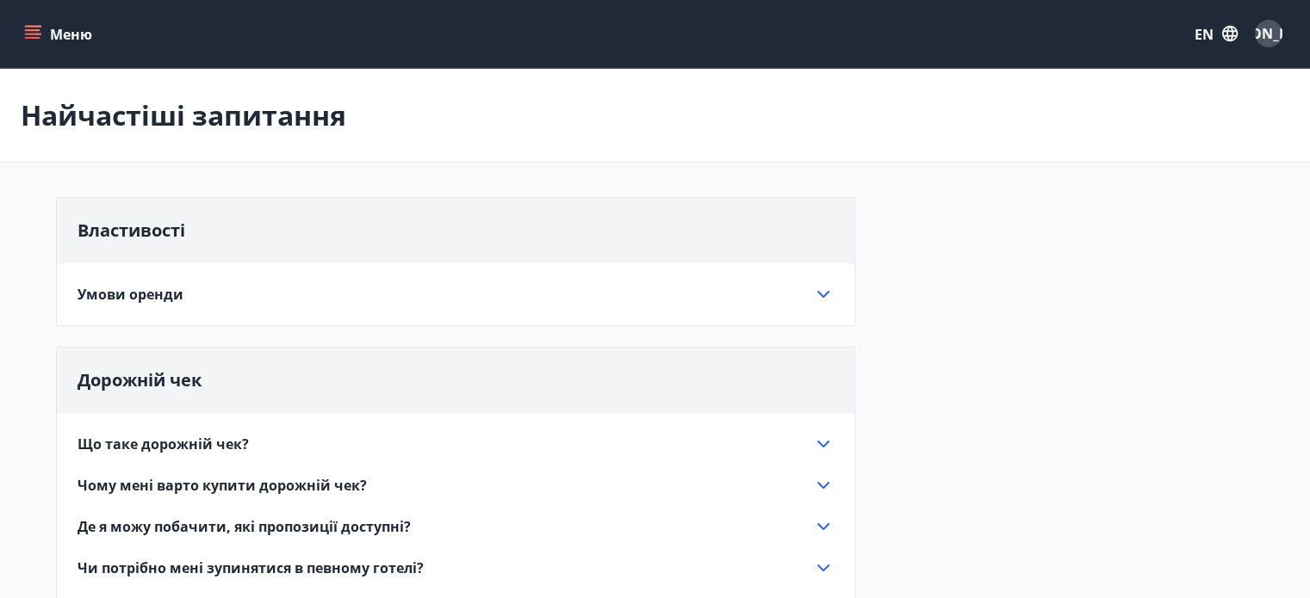
scroll to position [0, 0]
click at [30, 28] on icon "меню" at bounding box center [32, 34] width 17 height 17
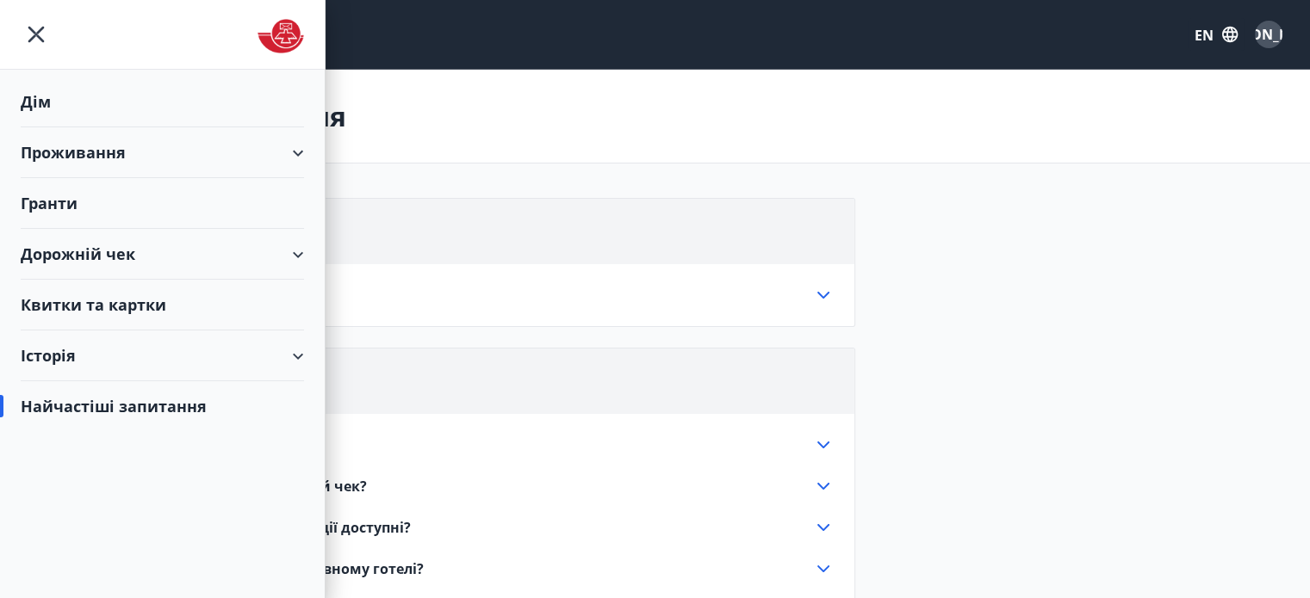
click at [51, 208] on font "Гранти" at bounding box center [49, 203] width 57 height 21
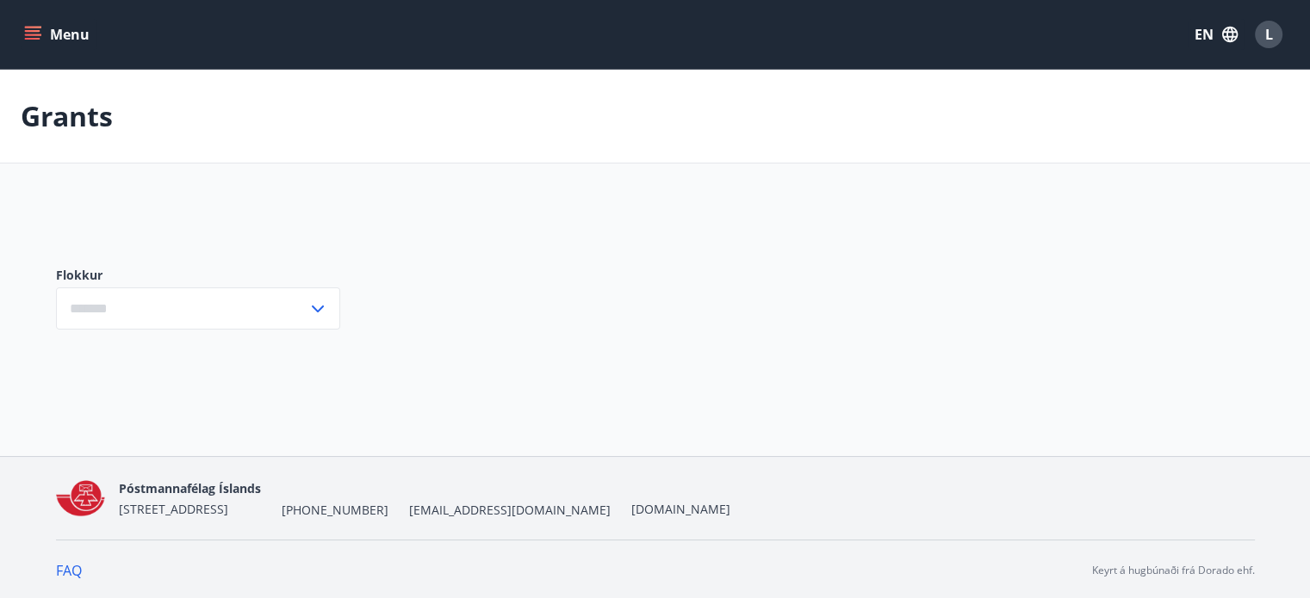
type input "***"
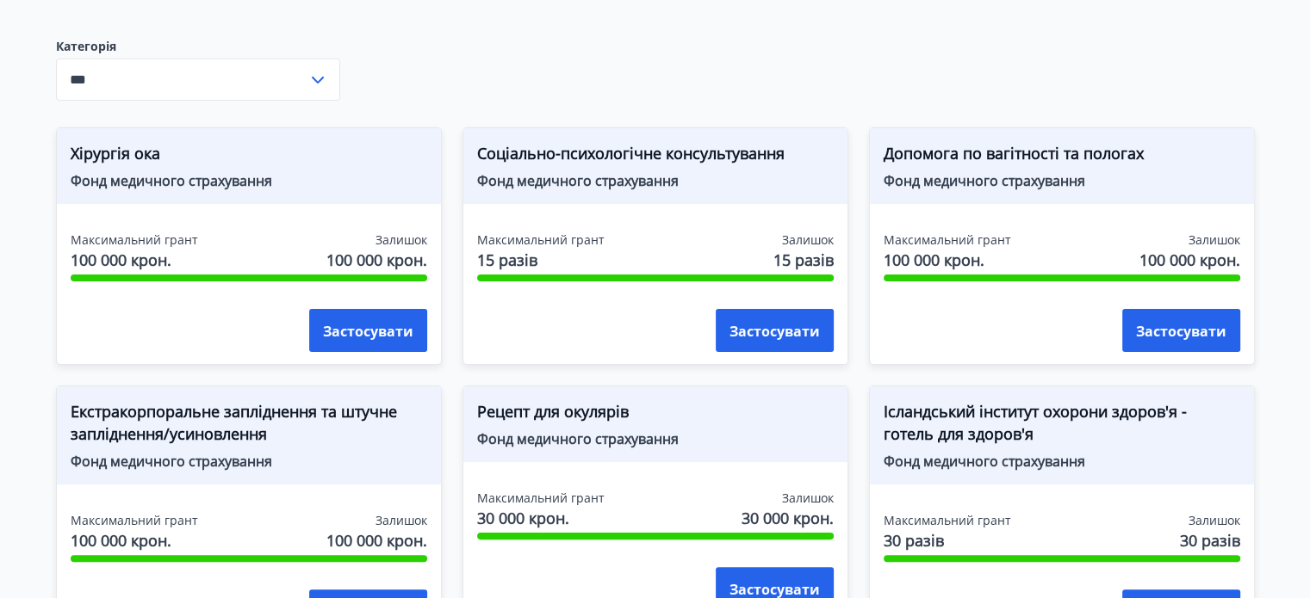
scroll to position [258, 0]
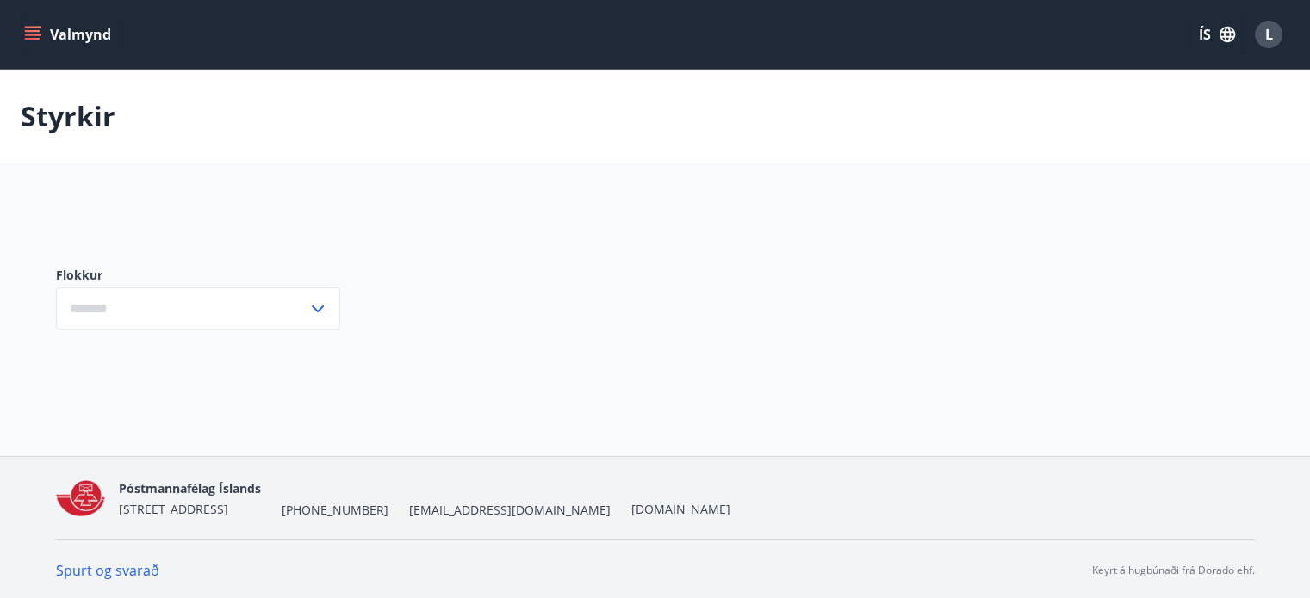
type input "***"
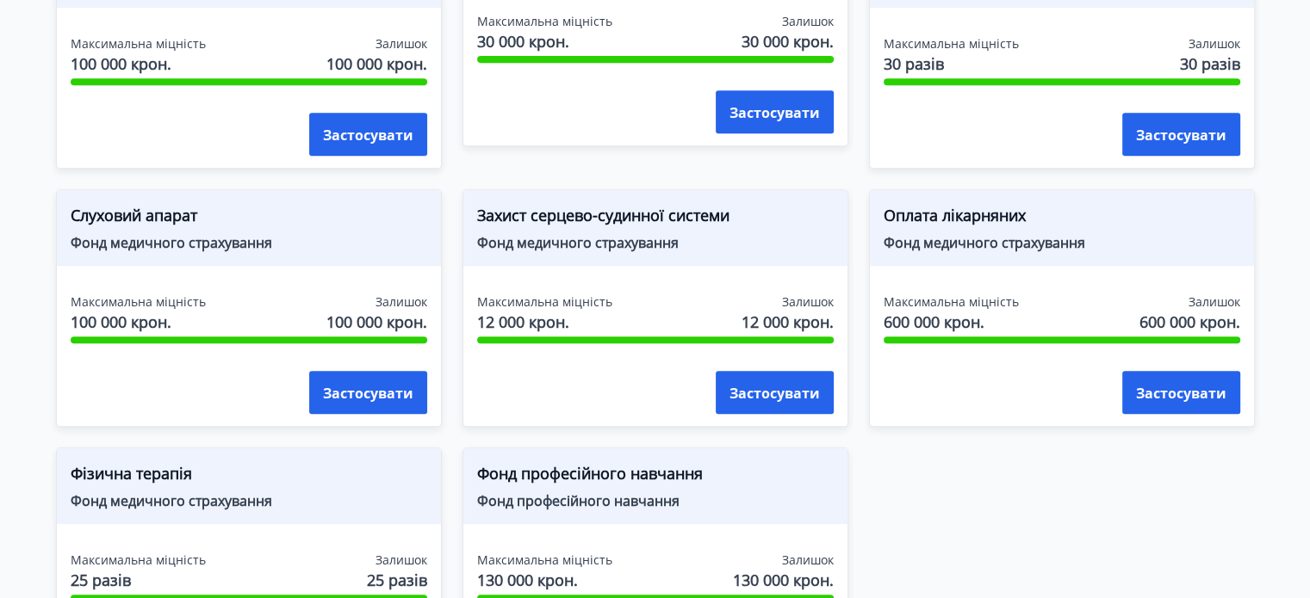
scroll to position [861, 0]
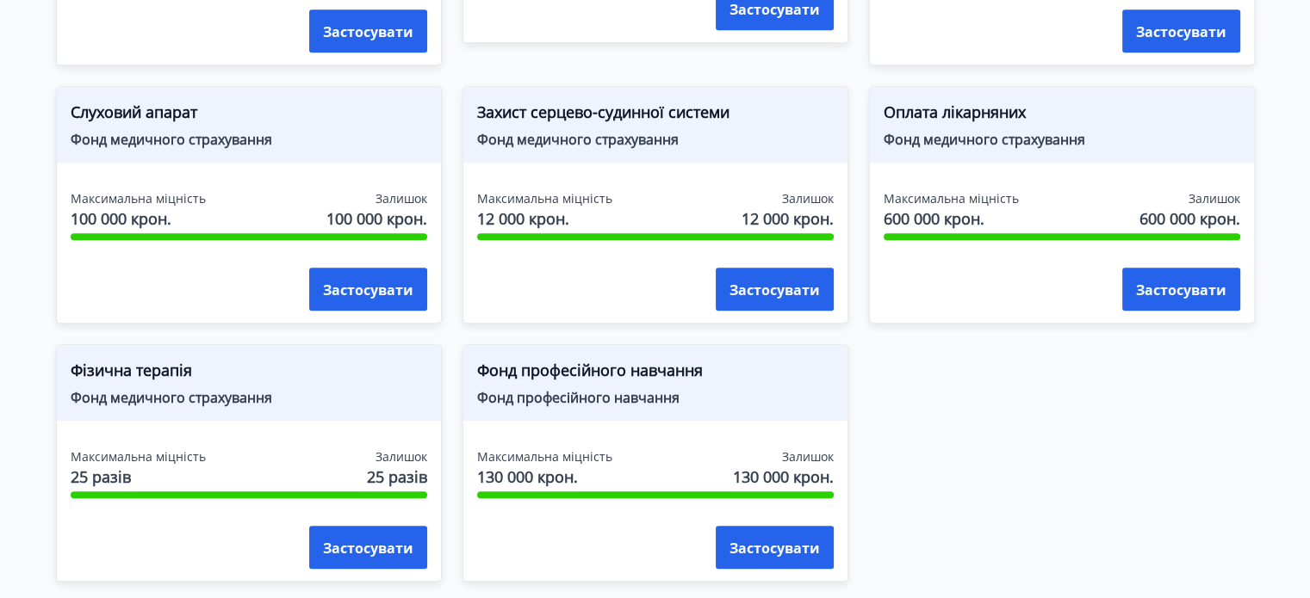
click at [160, 375] on font "Фізична терапія" at bounding box center [131, 370] width 121 height 21
click at [175, 459] on font "Максимальна міцність" at bounding box center [138, 457] width 135 height 16
click at [96, 473] on font "25 разів" at bounding box center [101, 477] width 60 height 21
click at [381, 456] on font "Залишок" at bounding box center [401, 457] width 52 height 16
click at [156, 375] on font "Фізична терапія" at bounding box center [131, 370] width 121 height 21
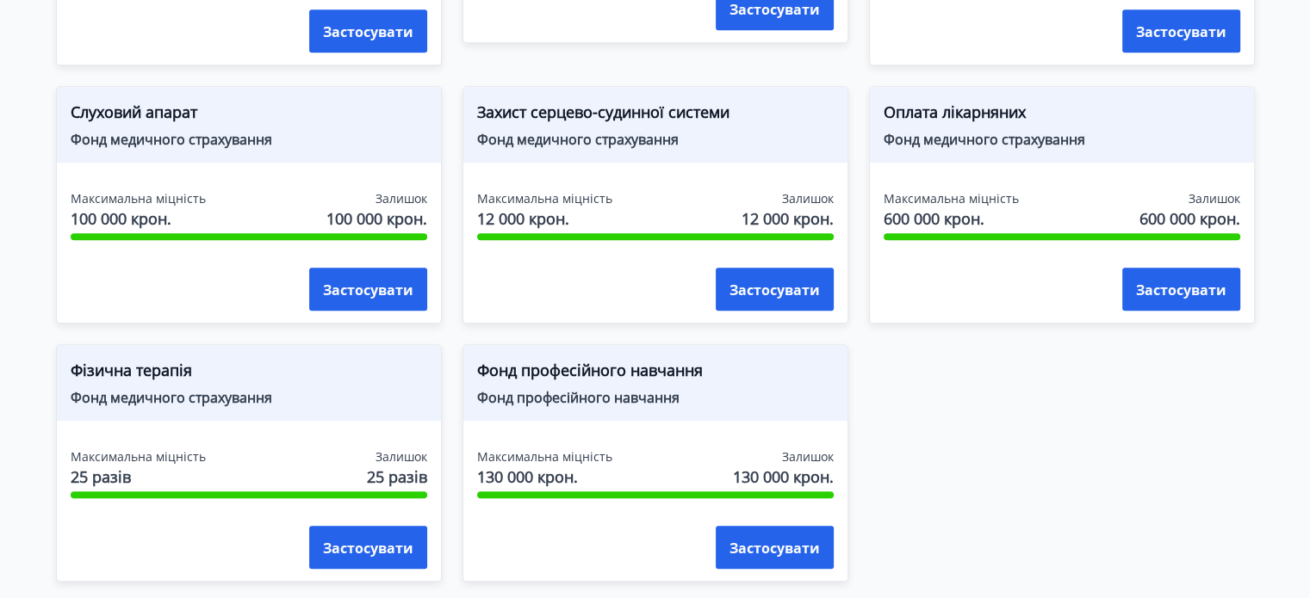
click at [135, 360] on font "Фізична терапія" at bounding box center [131, 370] width 121 height 21
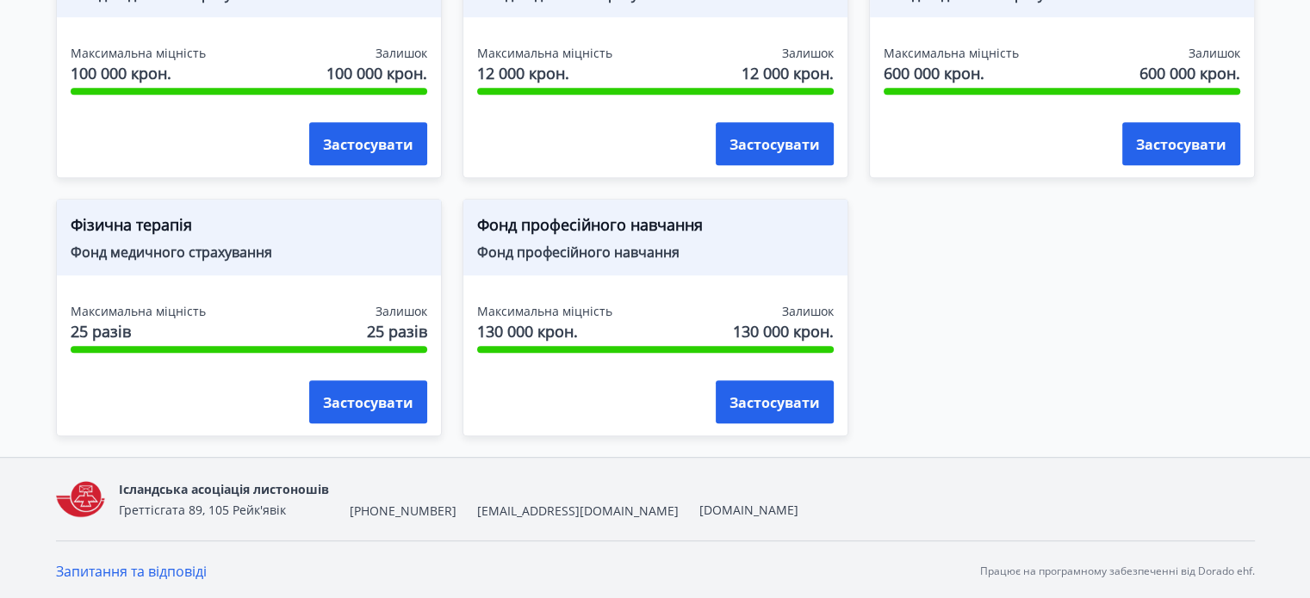
scroll to position [1007, 0]
click at [117, 229] on font "Фізична терапія" at bounding box center [131, 224] width 121 height 21
